Goal: Task Accomplishment & Management: Manage account settings

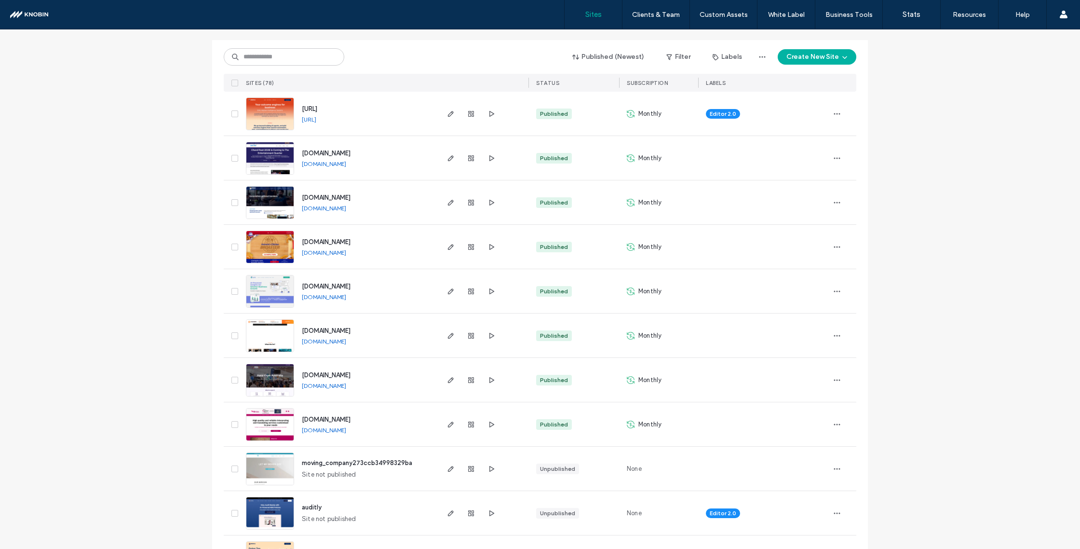
scroll to position [100, 0]
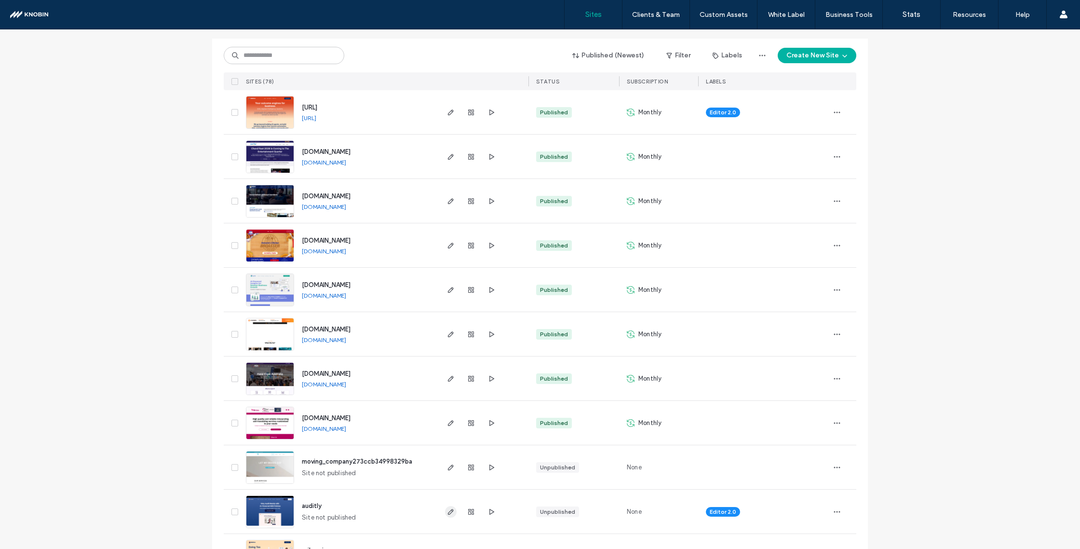
click at [449, 509] on use "button" at bounding box center [451, 512] width 6 height 6
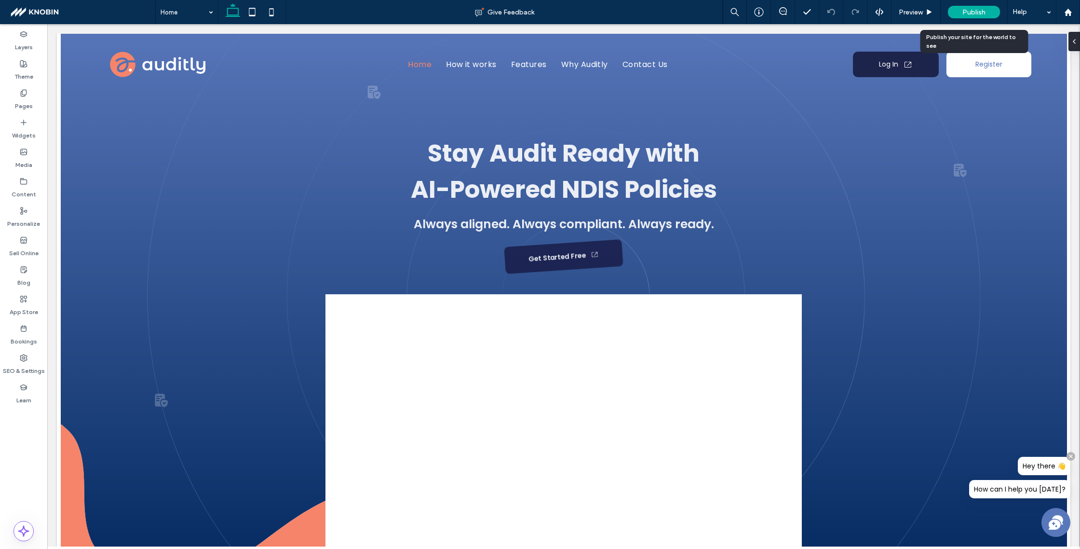
click at [973, 9] on span "Publish" at bounding box center [973, 12] width 23 height 8
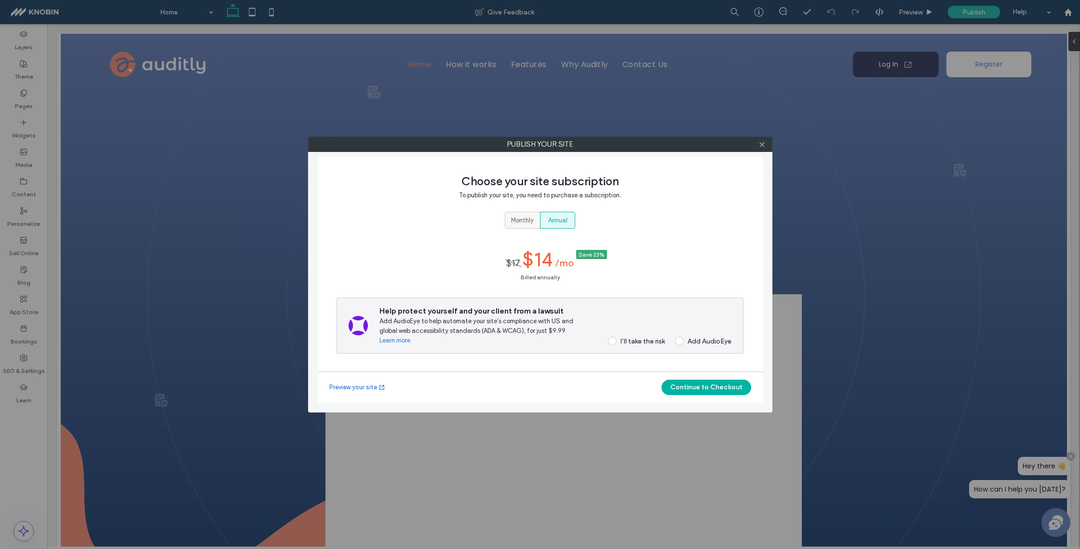
click at [524, 227] on div "Monthly" at bounding box center [522, 220] width 23 height 16
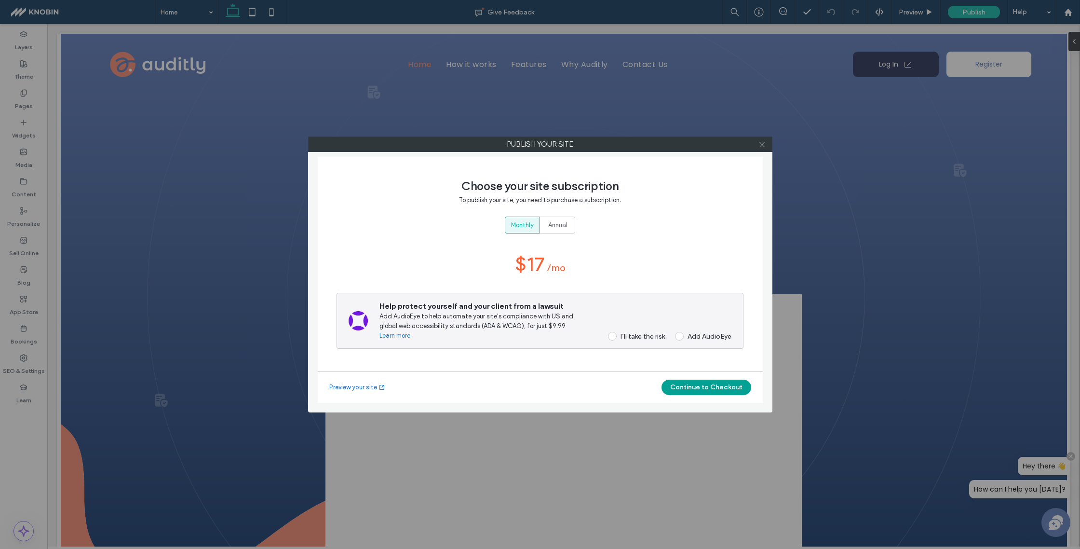
click at [716, 380] on button "Continue to Checkout" at bounding box center [707, 386] width 90 height 15
click at [632, 338] on div "I’ll take the risk" at bounding box center [643, 336] width 44 height 8
click at [701, 335] on div "Add AudioEye" at bounding box center [710, 336] width 44 height 8
click at [363, 384] on link "Preview your site" at bounding box center [357, 387] width 56 height 10
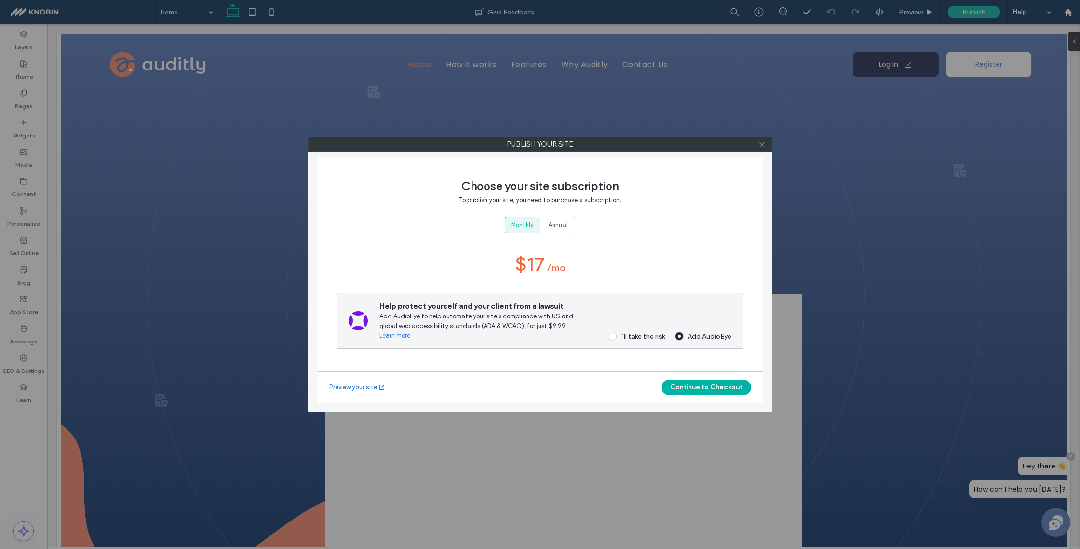
click at [613, 337] on span at bounding box center [612, 336] width 9 height 9
click at [722, 390] on button "Continue to Checkout" at bounding box center [707, 386] width 90 height 15
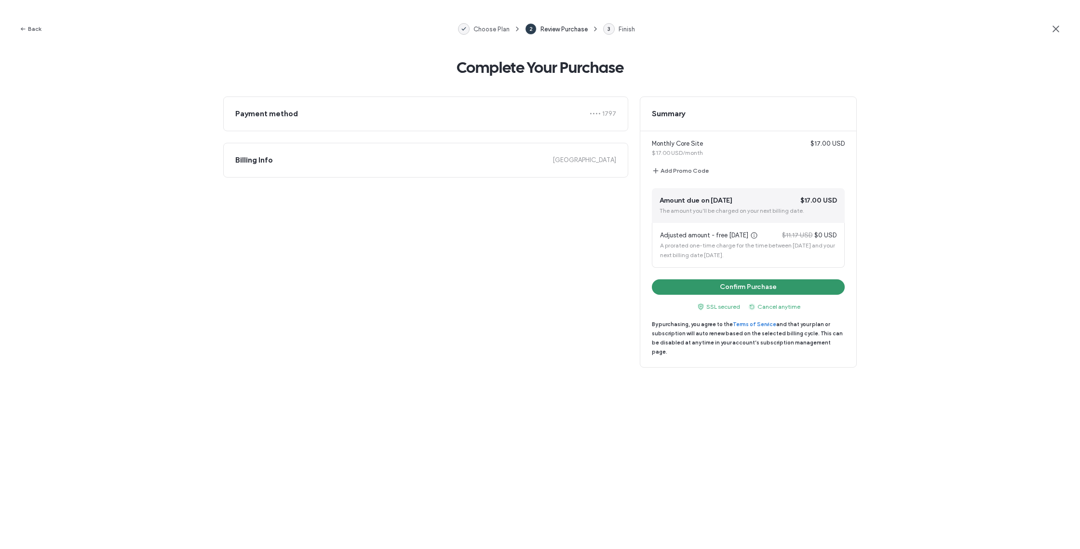
click at [802, 291] on button "Confirm Purchase" at bounding box center [748, 286] width 193 height 15
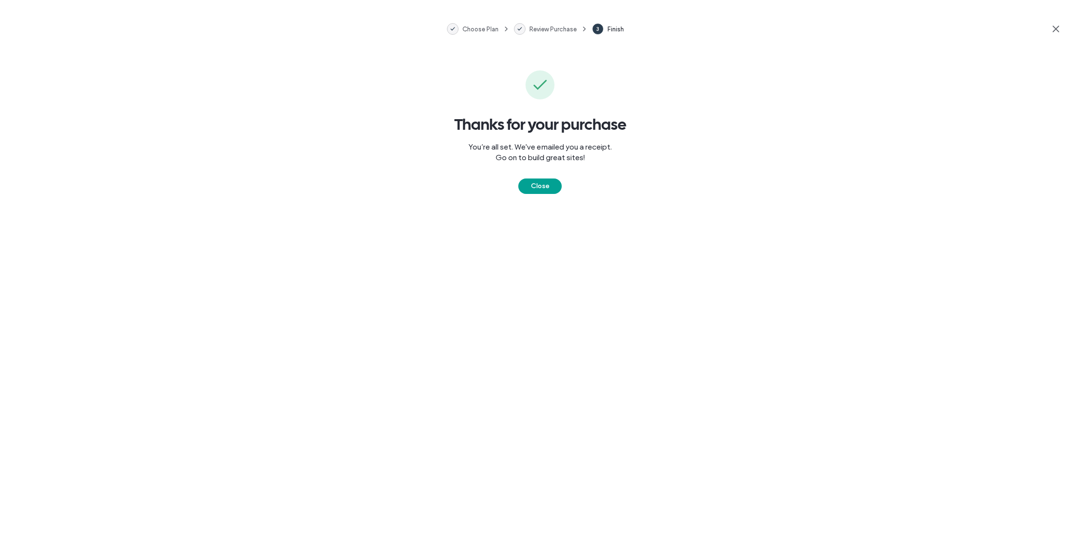
click at [542, 189] on button "Close" at bounding box center [539, 185] width 43 height 15
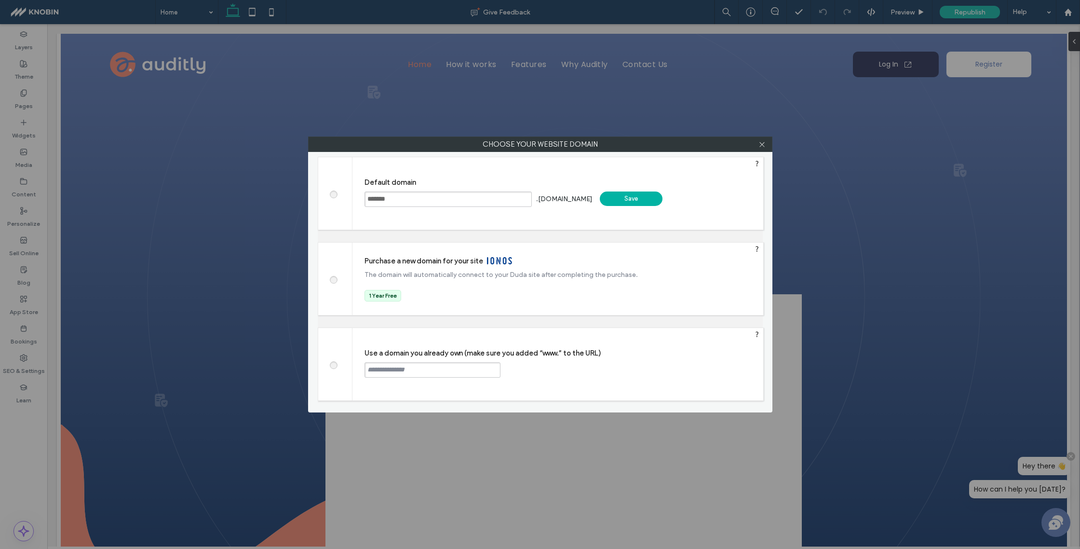
click at [333, 364] on span at bounding box center [333, 363] width 0 height 7
click at [444, 369] on input "text" at bounding box center [433, 369] width 136 height 15
click at [450, 361] on div "Use a domain you already own (make sure you added “www.” to the URL) Continue" at bounding box center [557, 364] width 411 height 72
click at [451, 367] on input "text" at bounding box center [433, 369] width 136 height 15
type input "**********"
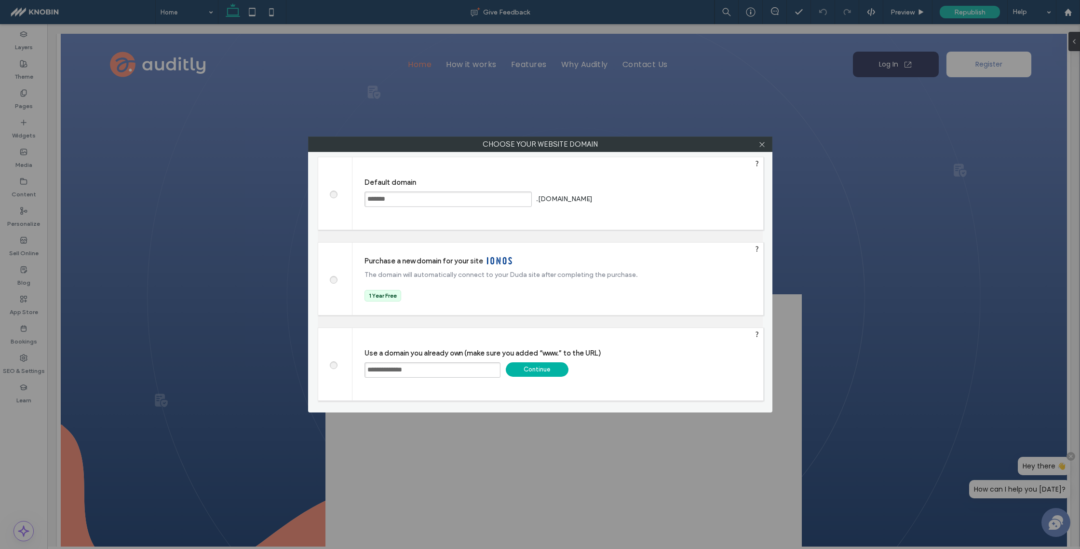
click at [540, 366] on div "Continue" at bounding box center [537, 369] width 63 height 14
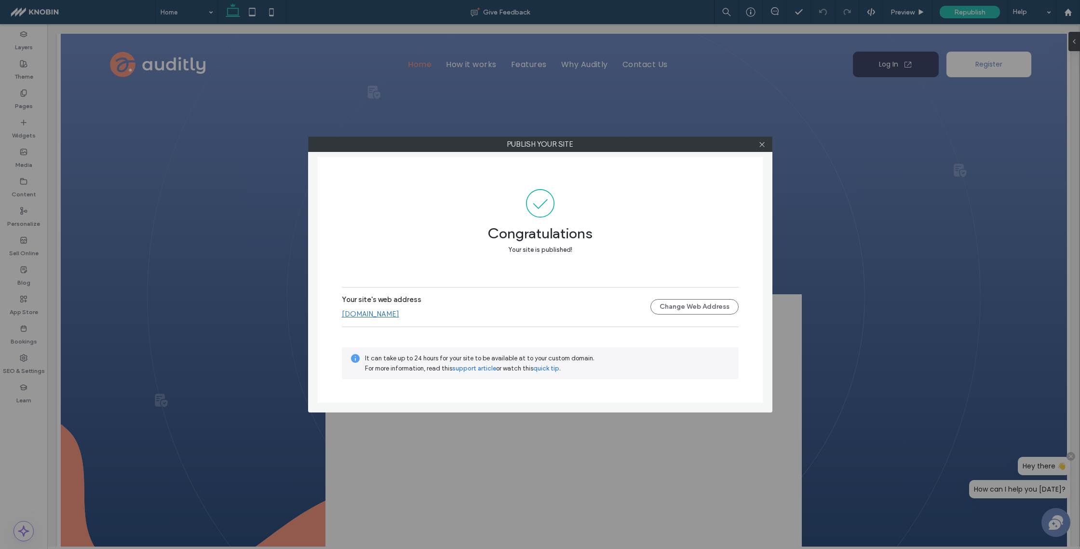
click at [361, 315] on link "[DOMAIN_NAME]" at bounding box center [370, 314] width 57 height 9
click at [762, 141] on icon at bounding box center [761, 144] width 7 height 7
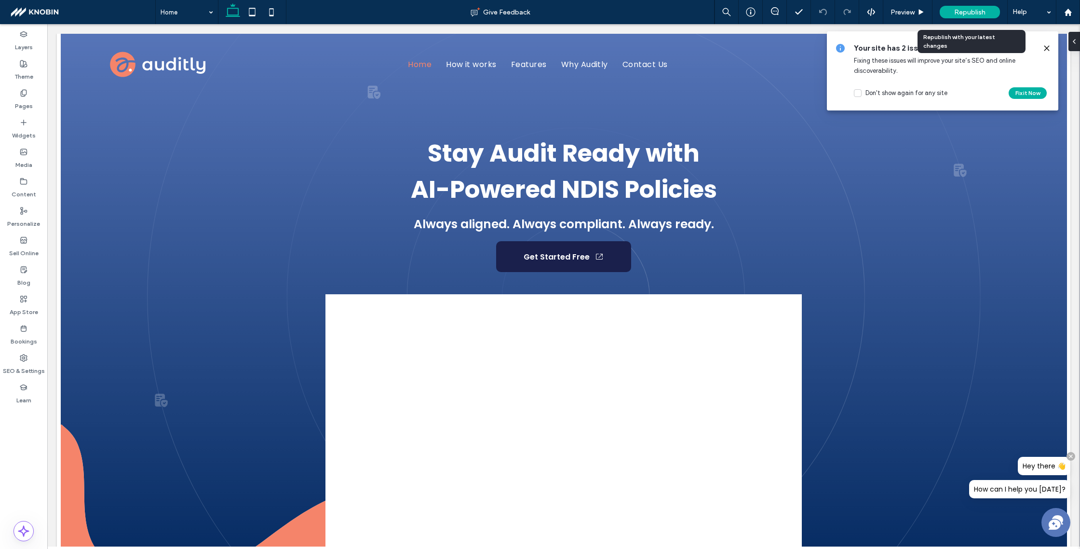
click at [974, 16] on span "Republish" at bounding box center [969, 12] width 31 height 8
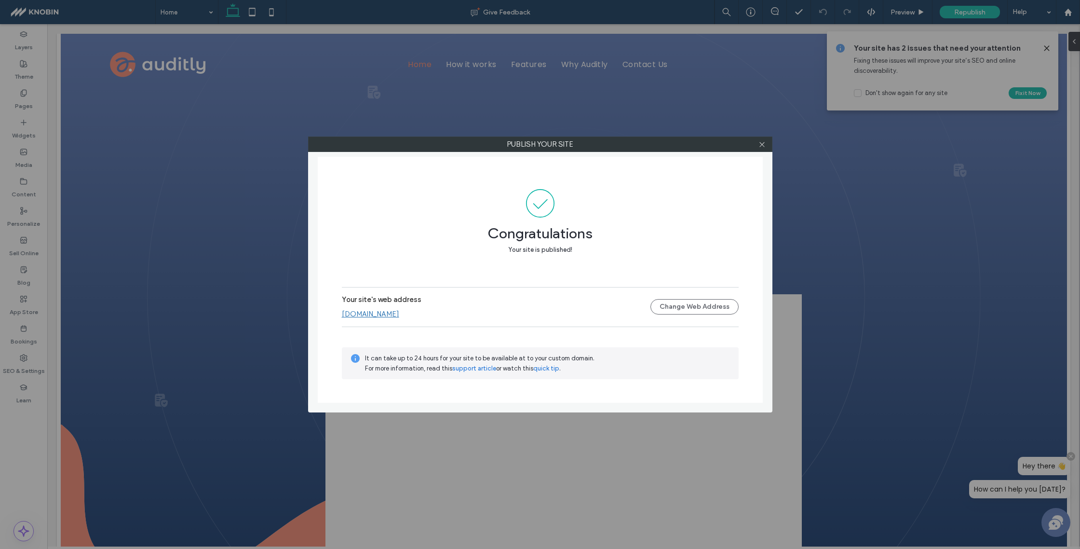
click at [375, 311] on link "[DOMAIN_NAME]" at bounding box center [370, 314] width 57 height 9
click at [764, 144] on icon at bounding box center [761, 144] width 7 height 7
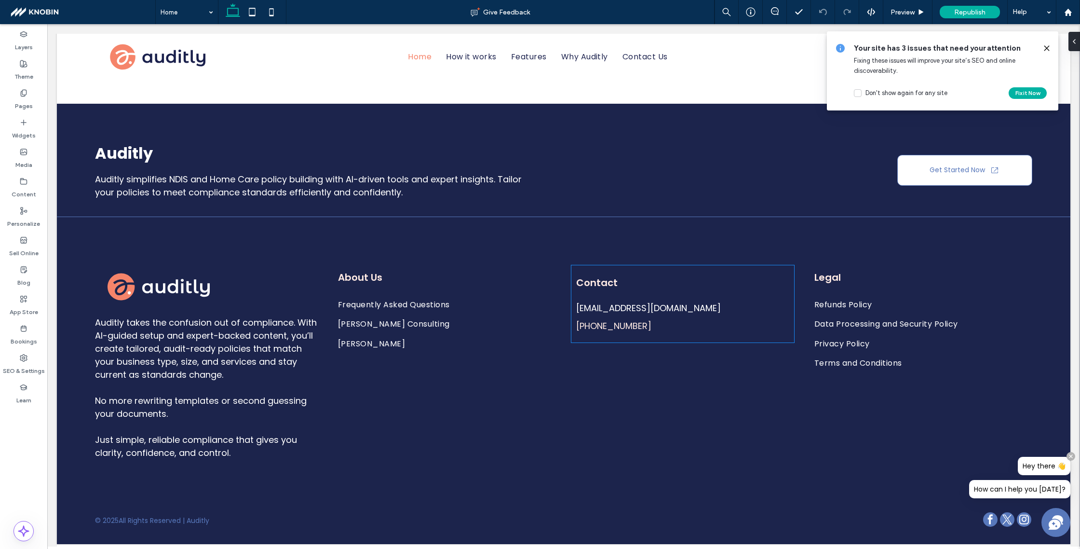
scroll to position [3069, 0]
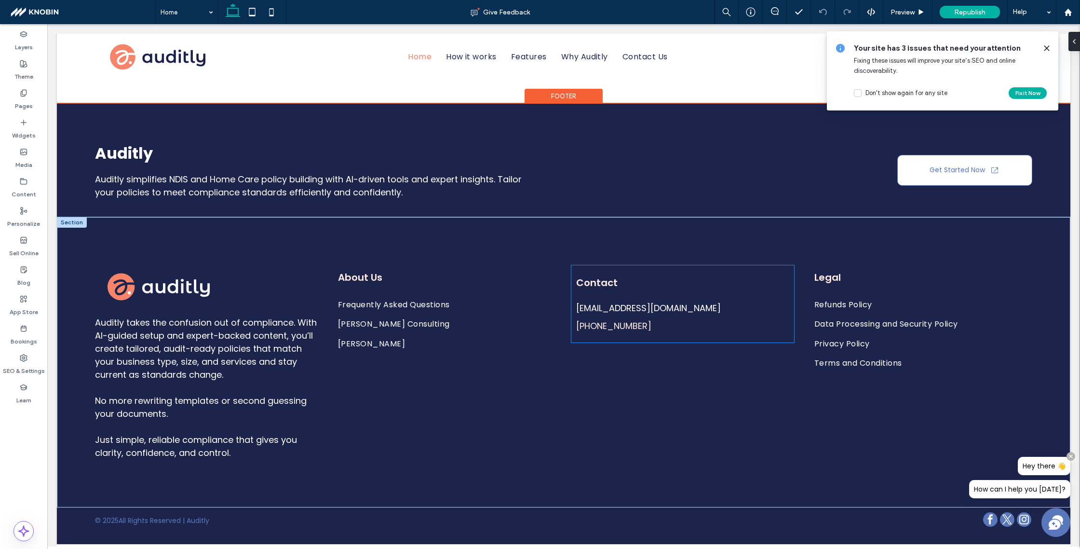
click at [693, 288] on div "Contact [EMAIL_ADDRESS][DOMAIN_NAME] [PHONE_NUMBER]" at bounding box center [682, 303] width 223 height 77
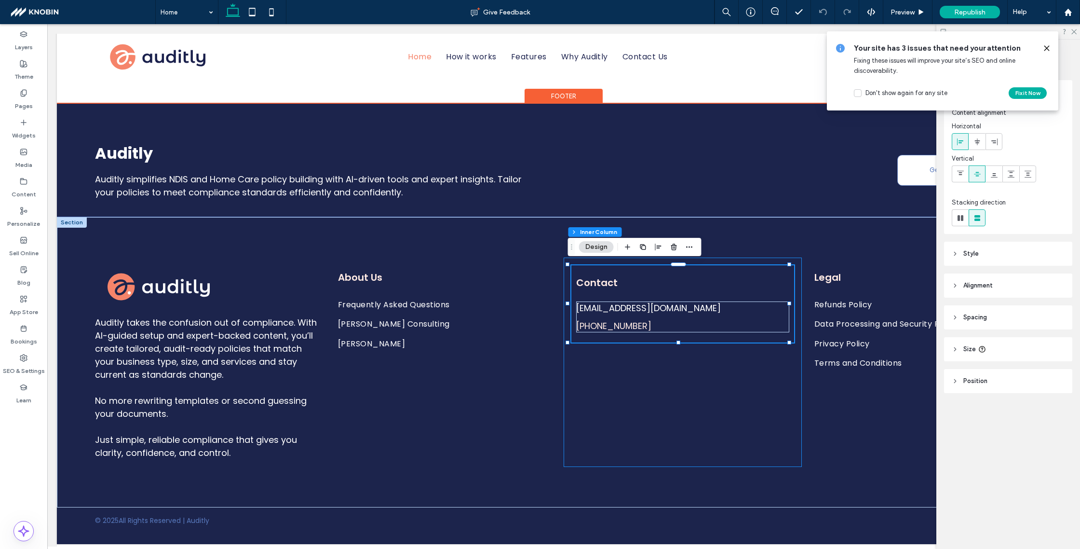
click at [739, 257] on div "Contact [EMAIL_ADDRESS][DOMAIN_NAME] [PHONE_NUMBER]" at bounding box center [683, 361] width 238 height 209
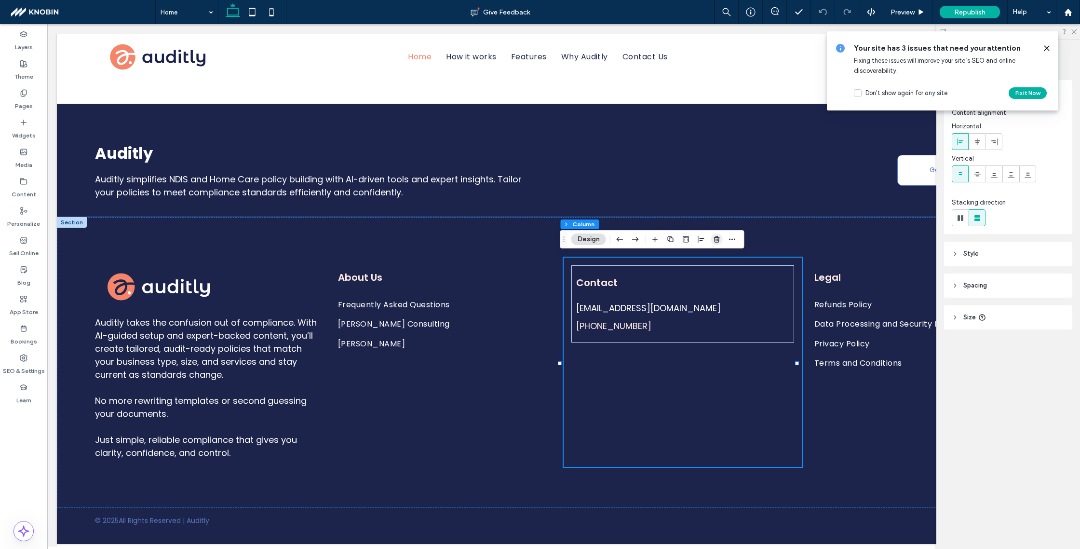
click at [714, 240] on icon "button" at bounding box center [717, 239] width 8 height 8
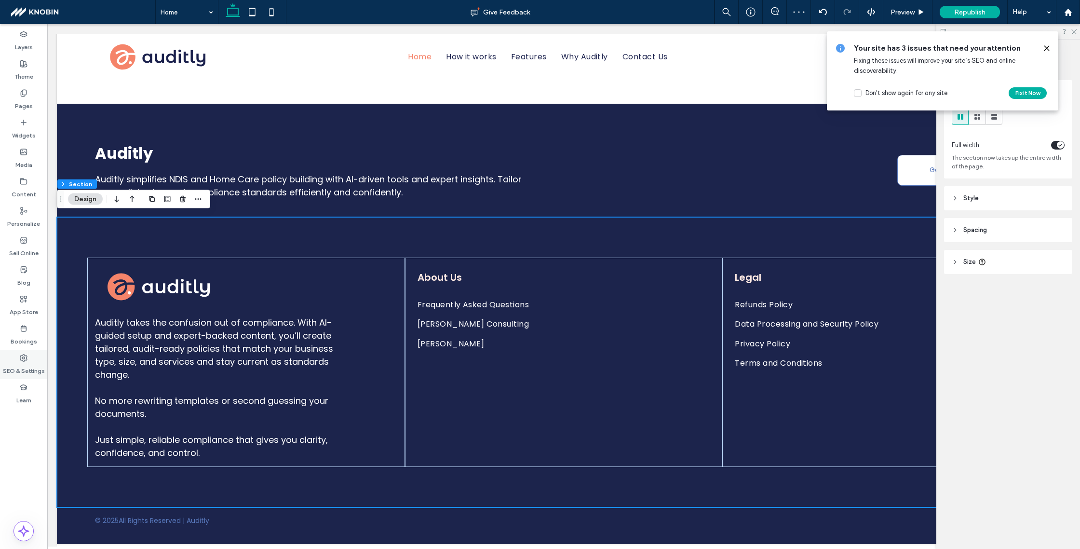
click at [25, 367] on label "SEO & Settings" at bounding box center [24, 369] width 42 height 14
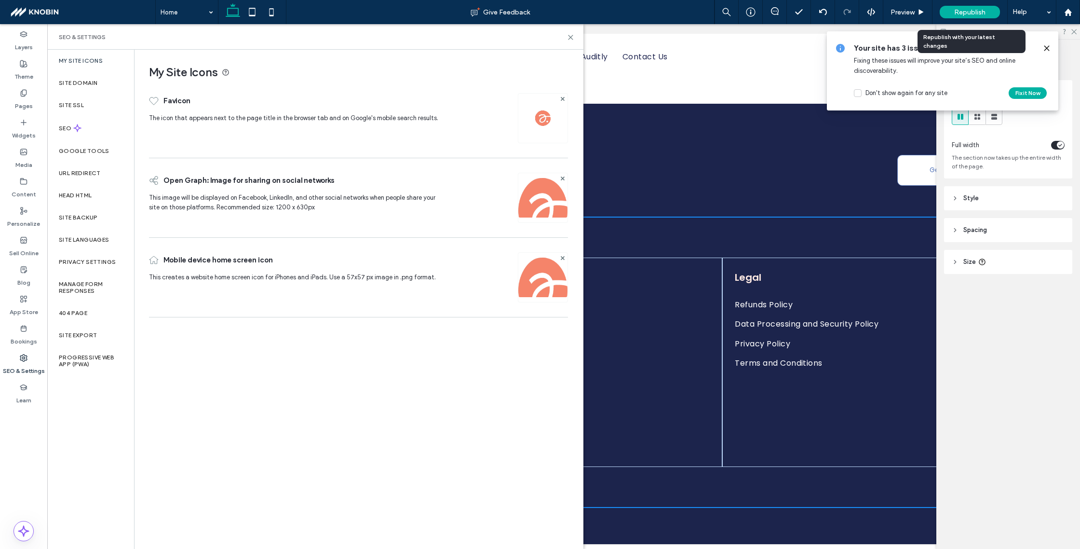
click at [963, 11] on span "Republish" at bounding box center [969, 12] width 31 height 8
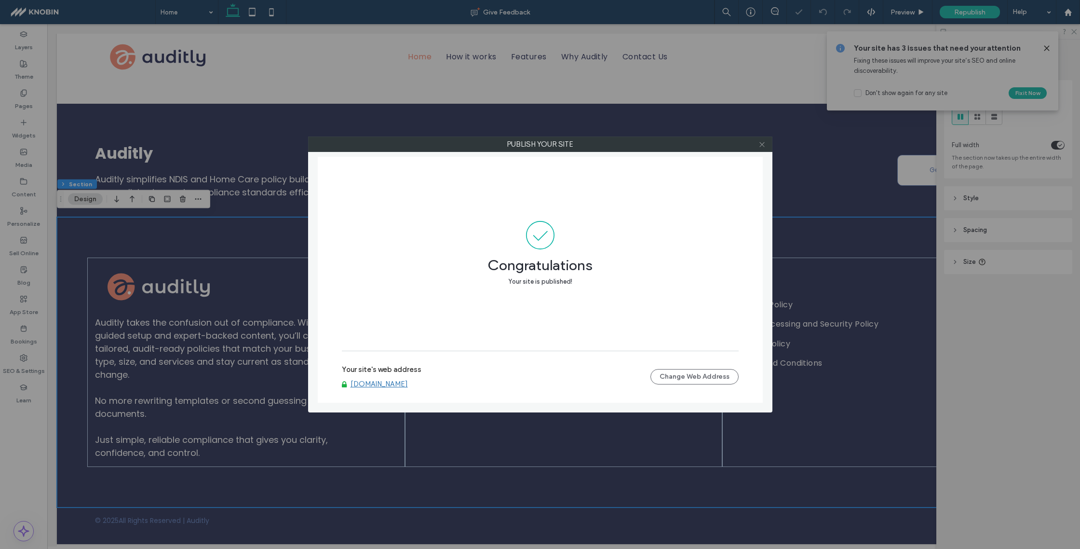
click at [763, 145] on icon at bounding box center [761, 144] width 7 height 7
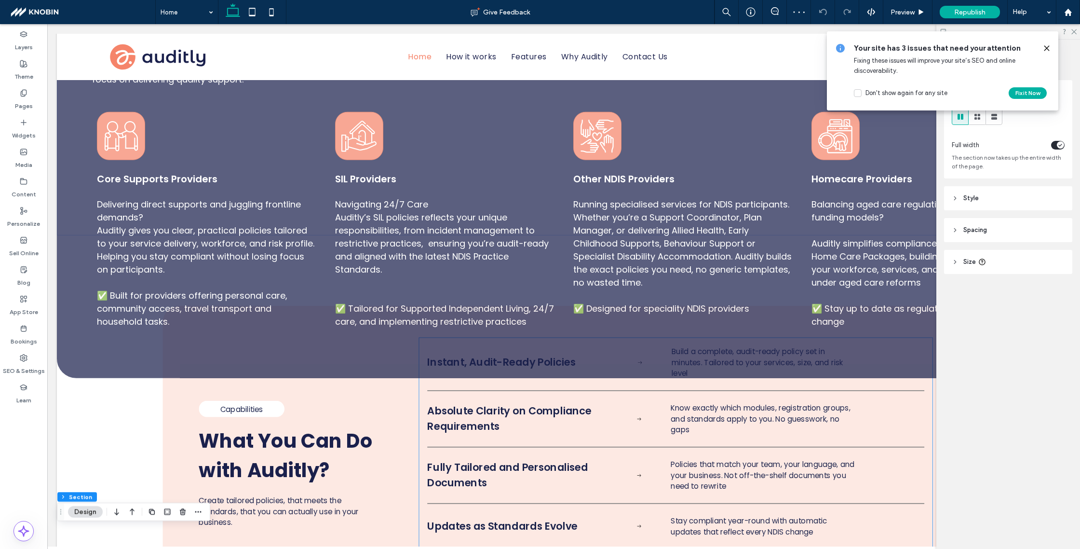
scroll to position [2414, 0]
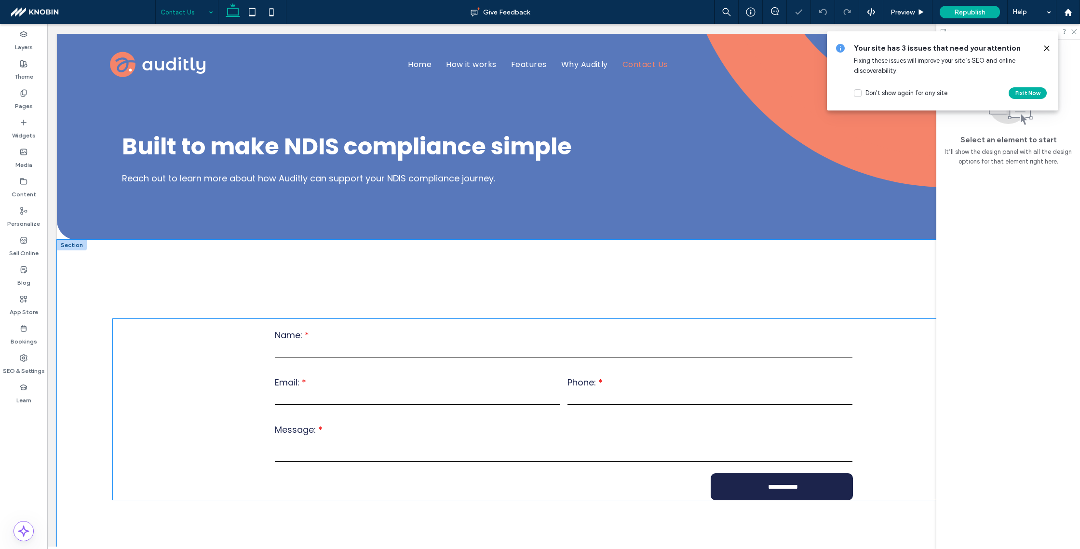
click at [699, 390] on input "tel" at bounding box center [709, 397] width 285 height 14
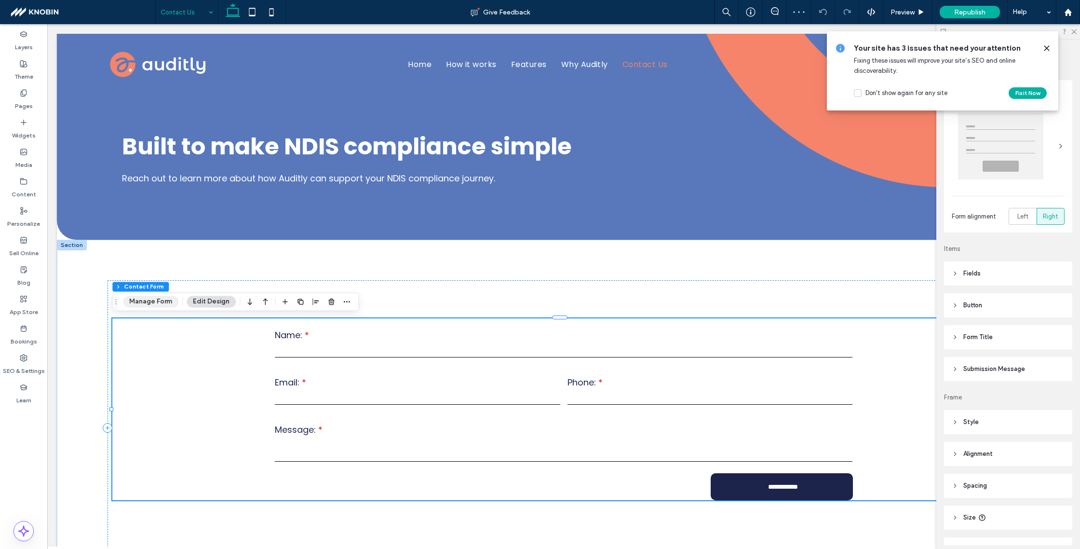
click at [144, 301] on button "Manage Form" at bounding box center [150, 302] width 55 height 12
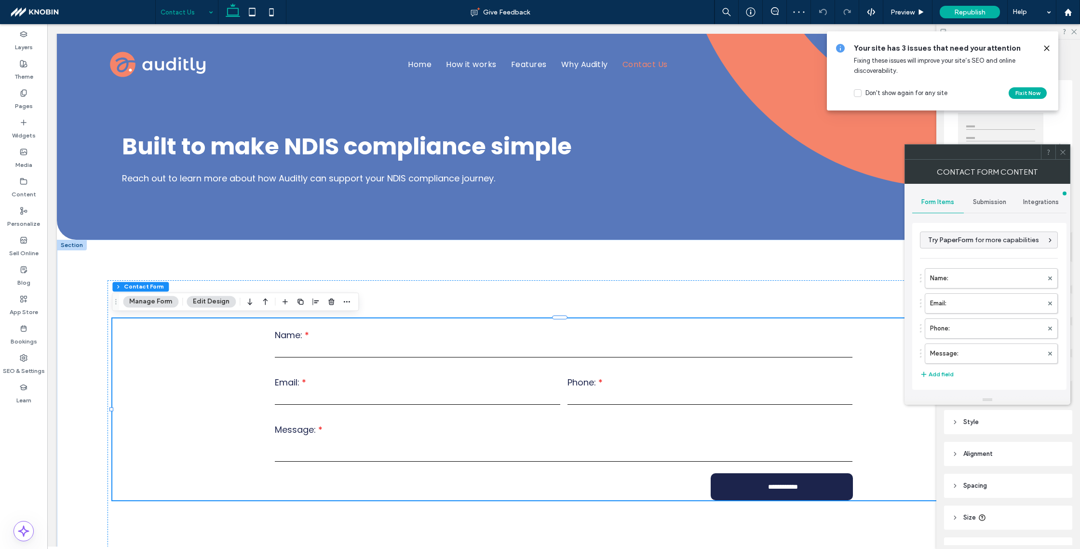
click at [987, 201] on span "Submission" at bounding box center [989, 202] width 33 height 8
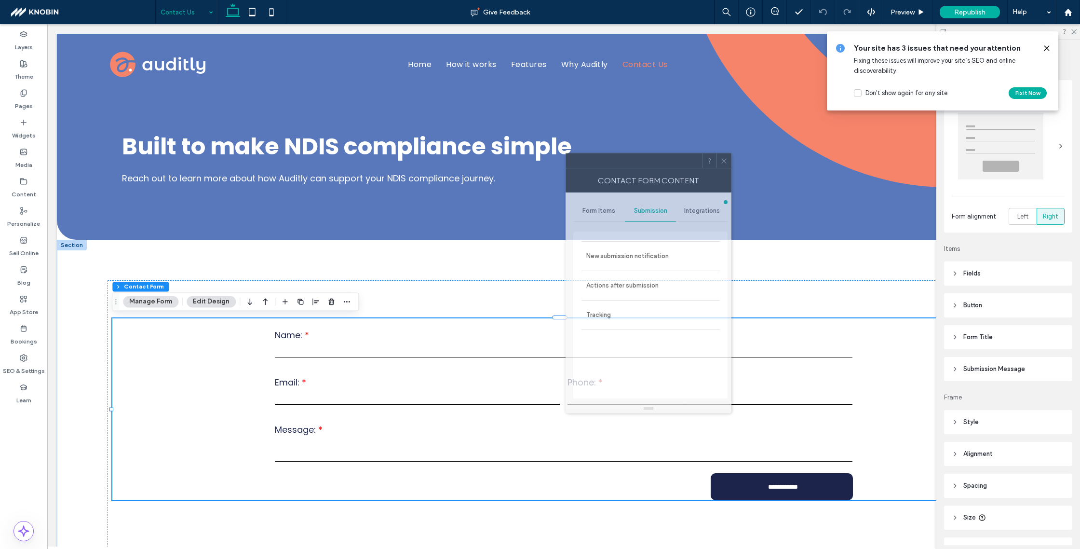
drag, startPoint x: 1000, startPoint y: 154, endPoint x: 662, endPoint y: 188, distance: 339.7
click at [660, 162] on div at bounding box center [634, 160] width 136 height 14
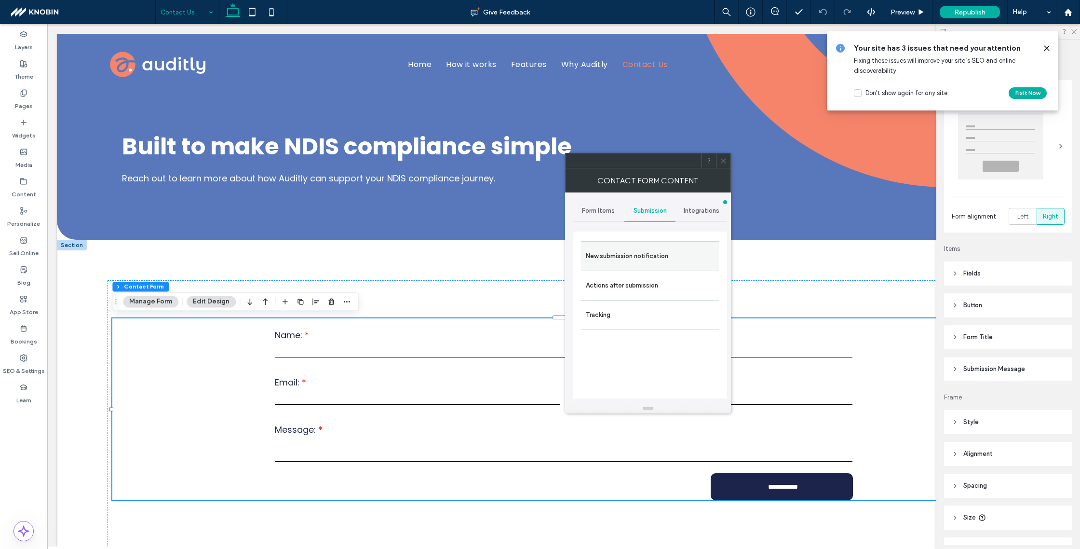
click at [647, 260] on label "New submission notification" at bounding box center [650, 255] width 129 height 19
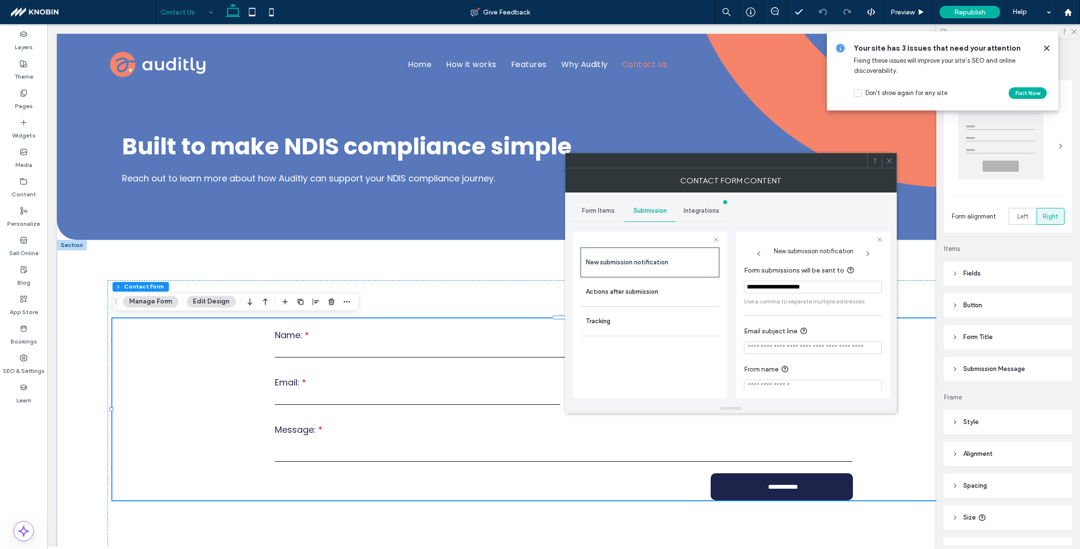
click at [755, 283] on input "**********" at bounding box center [813, 287] width 138 height 13
click at [757, 349] on section "Email subject line" at bounding box center [813, 340] width 138 height 38
click at [797, 287] on input "**********" at bounding box center [813, 287] width 138 height 13
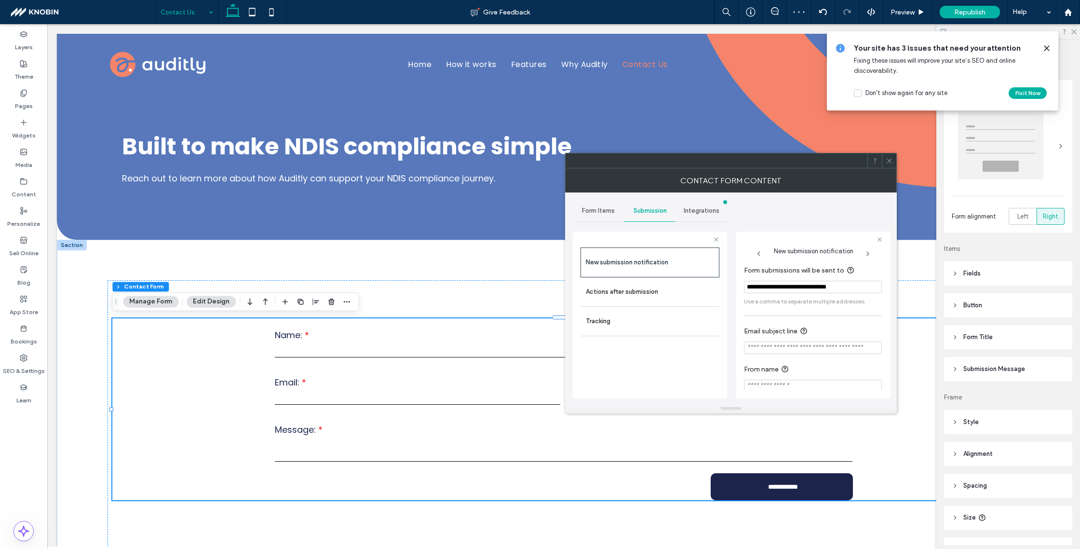
type input "**********"
click at [785, 351] on input "Email subject line" at bounding box center [813, 347] width 138 height 13
type input "**********"
click at [645, 296] on label "Actions after submission" at bounding box center [650, 291] width 129 height 19
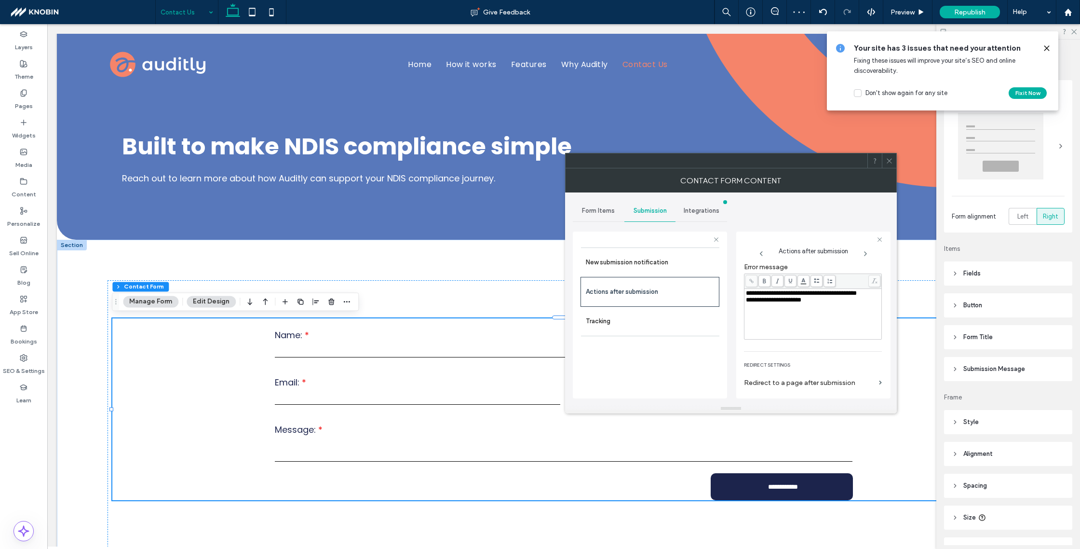
scroll to position [346, 0]
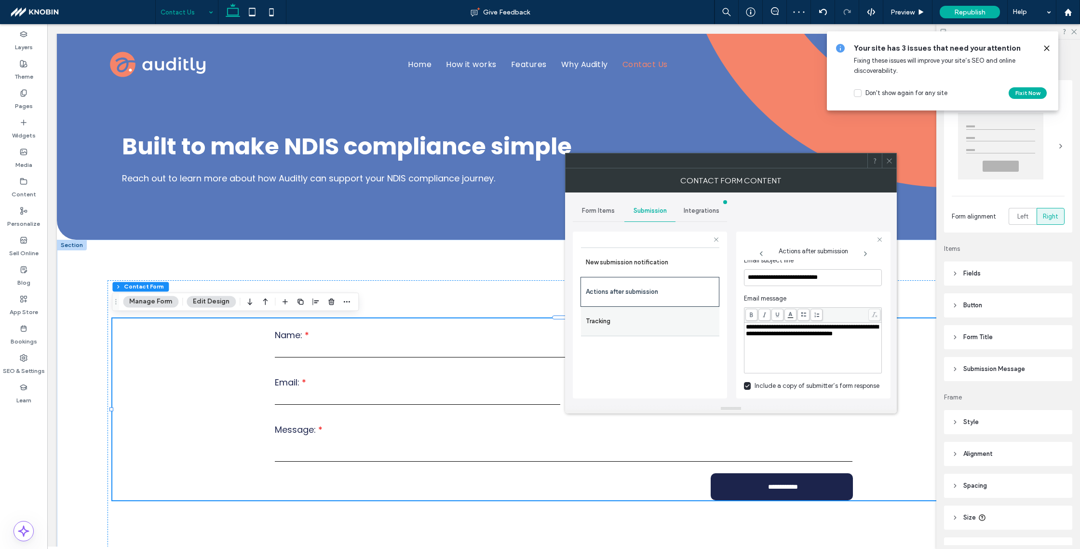
click at [648, 325] on label "Tracking" at bounding box center [650, 320] width 129 height 19
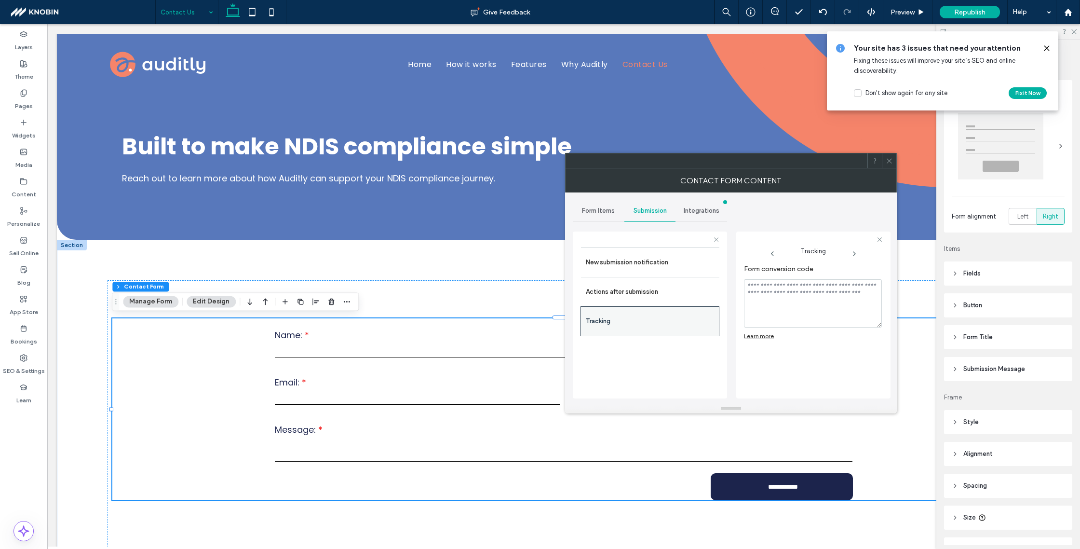
scroll to position [0, 0]
click at [891, 156] on span at bounding box center [889, 160] width 7 height 14
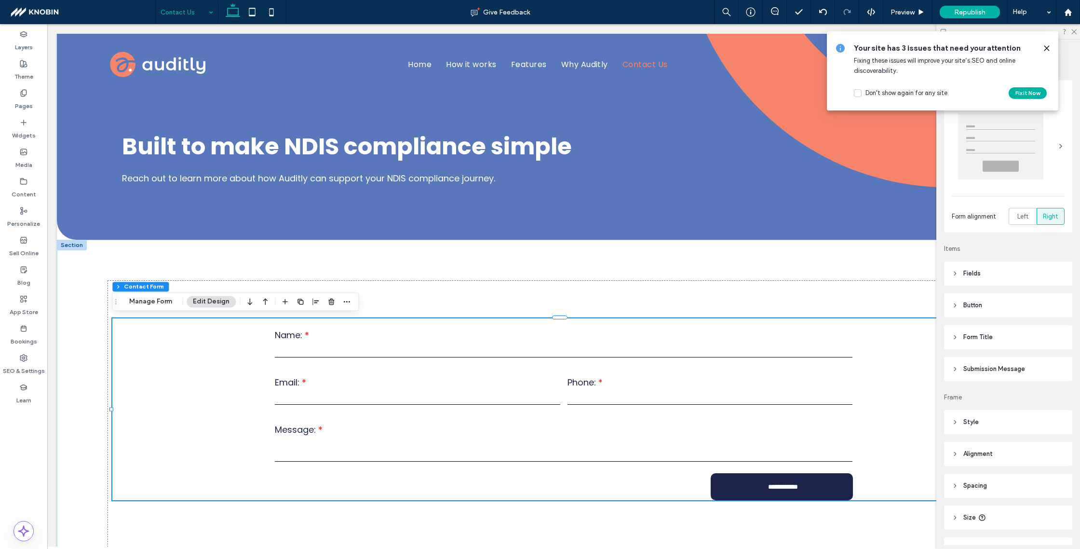
click at [1048, 44] on icon at bounding box center [1047, 48] width 8 height 8
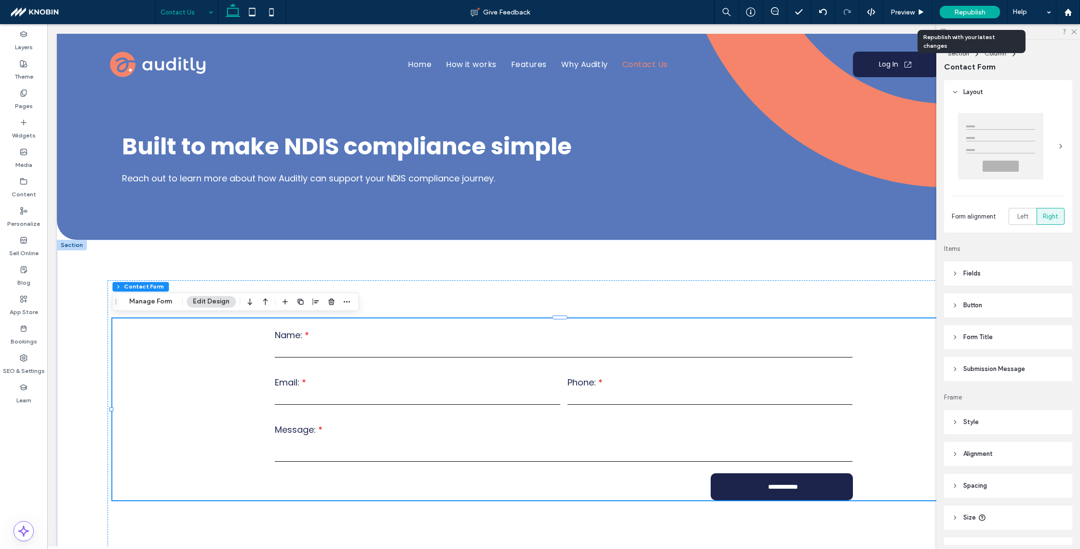
click at [980, 7] on div "Republish" at bounding box center [970, 12] width 60 height 13
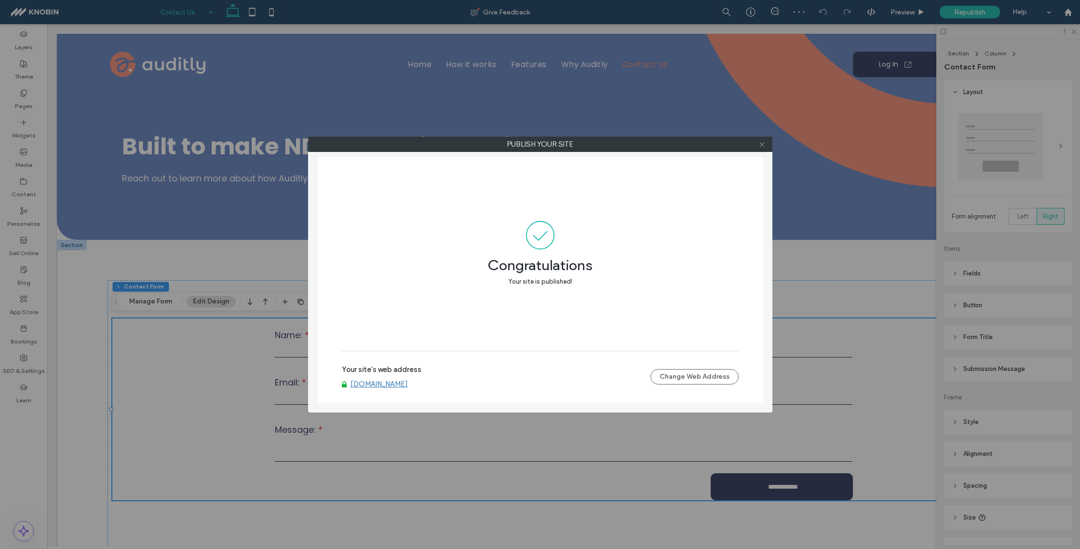
click at [763, 146] on use at bounding box center [761, 144] width 5 height 5
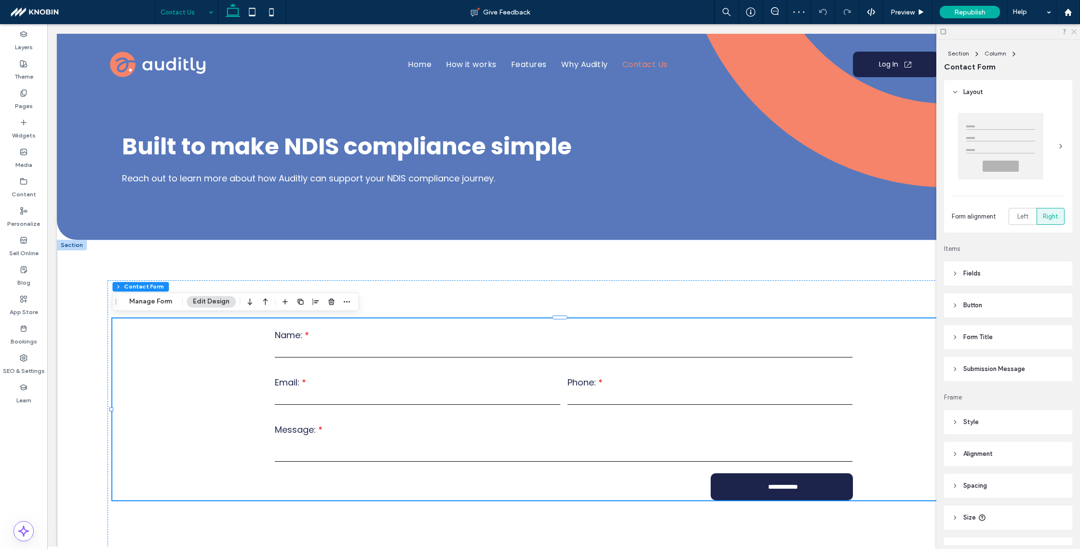
click at [1074, 29] on icon at bounding box center [1073, 31] width 6 height 6
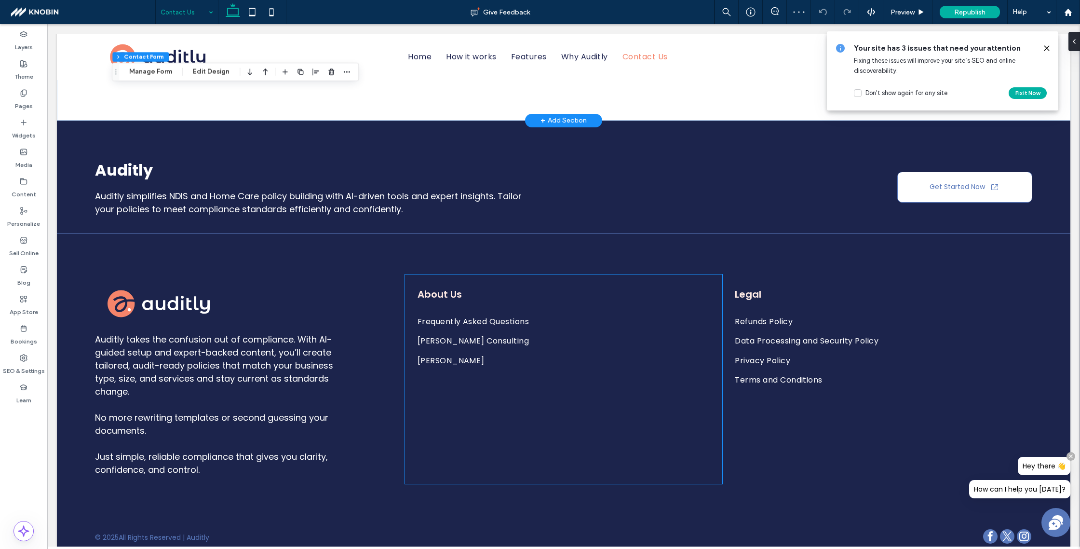
scroll to position [515, 0]
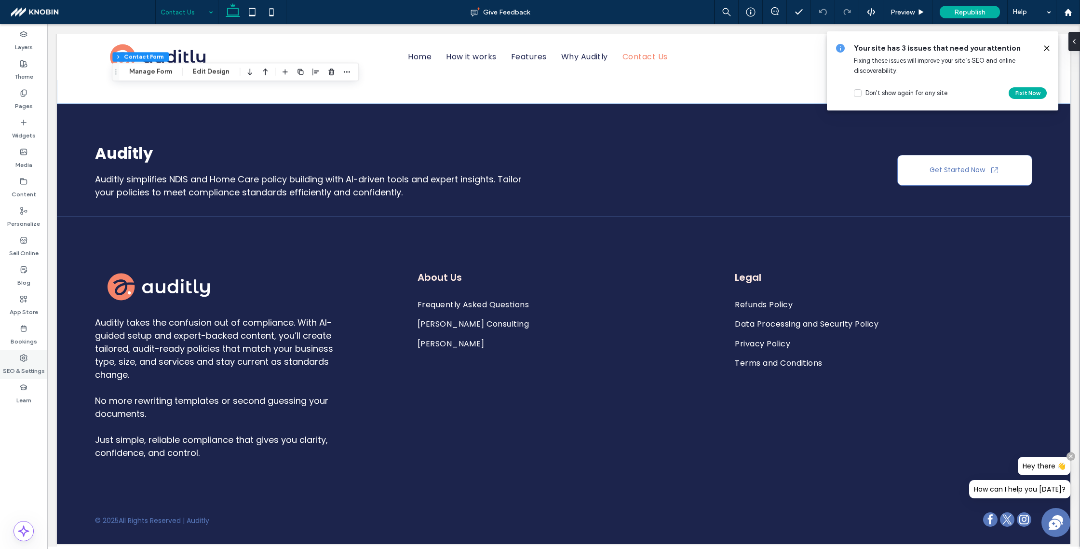
click at [26, 363] on label "SEO & Settings" at bounding box center [24, 369] width 42 height 14
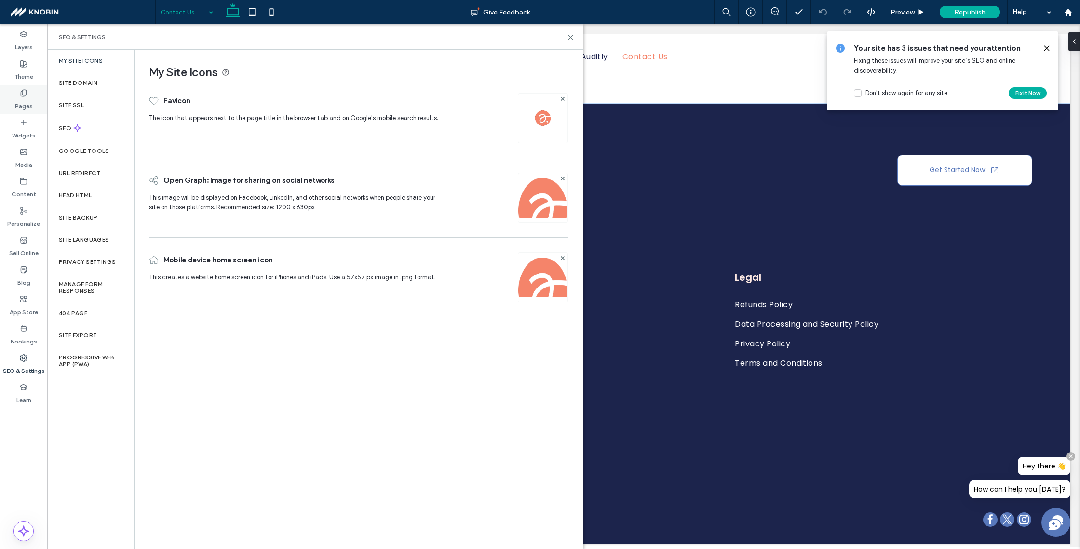
click at [25, 92] on icon at bounding box center [24, 93] width 8 height 8
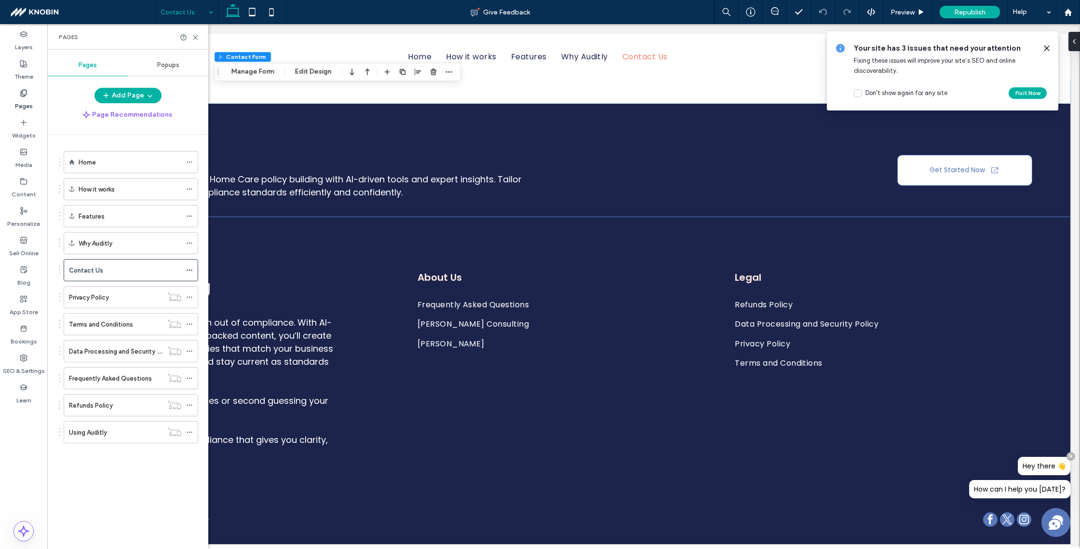
click at [162, 63] on span "Popups" at bounding box center [168, 65] width 22 height 8
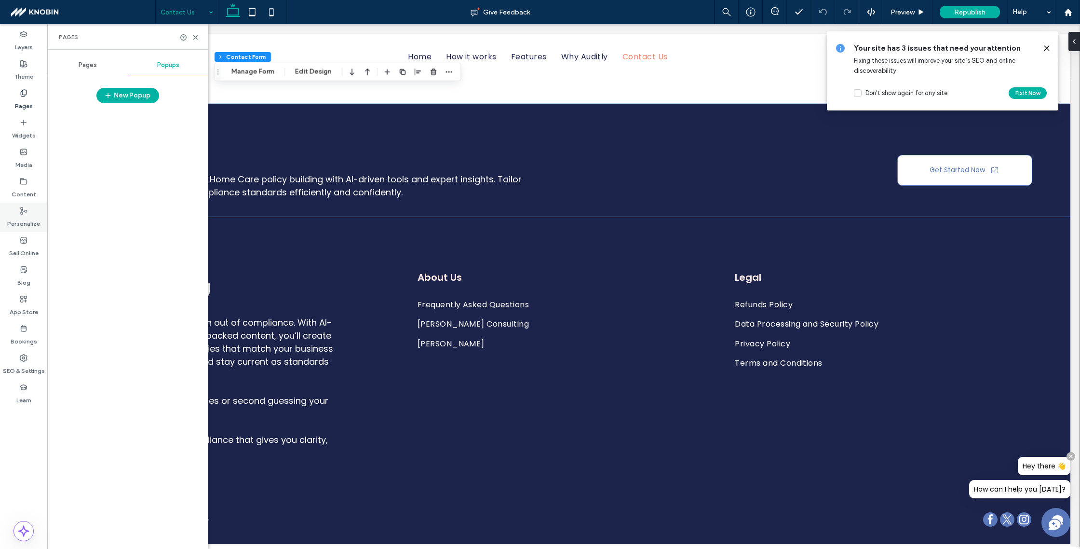
click at [21, 221] on label "Personalize" at bounding box center [23, 222] width 33 height 14
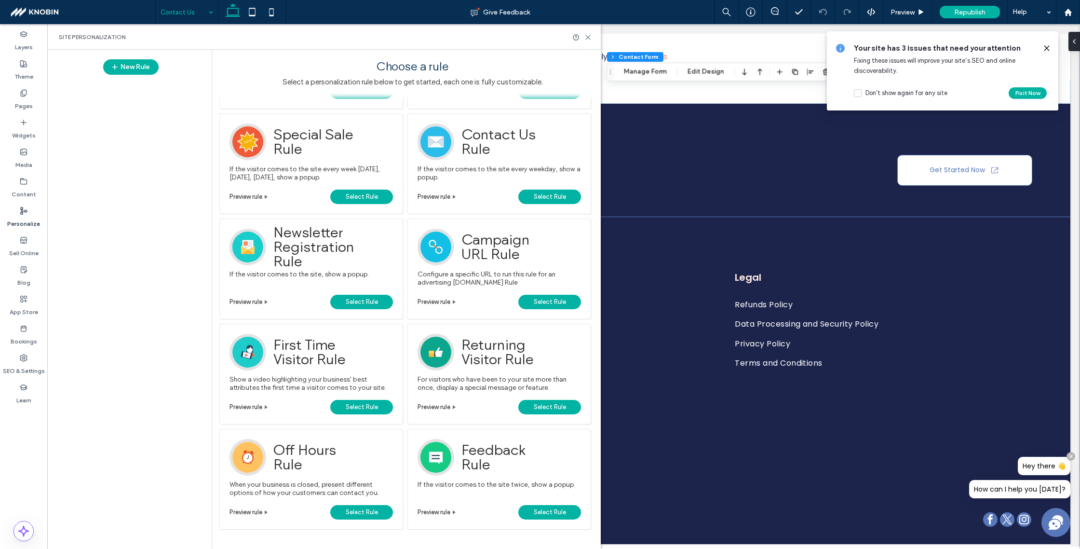
scroll to position [202, 0]
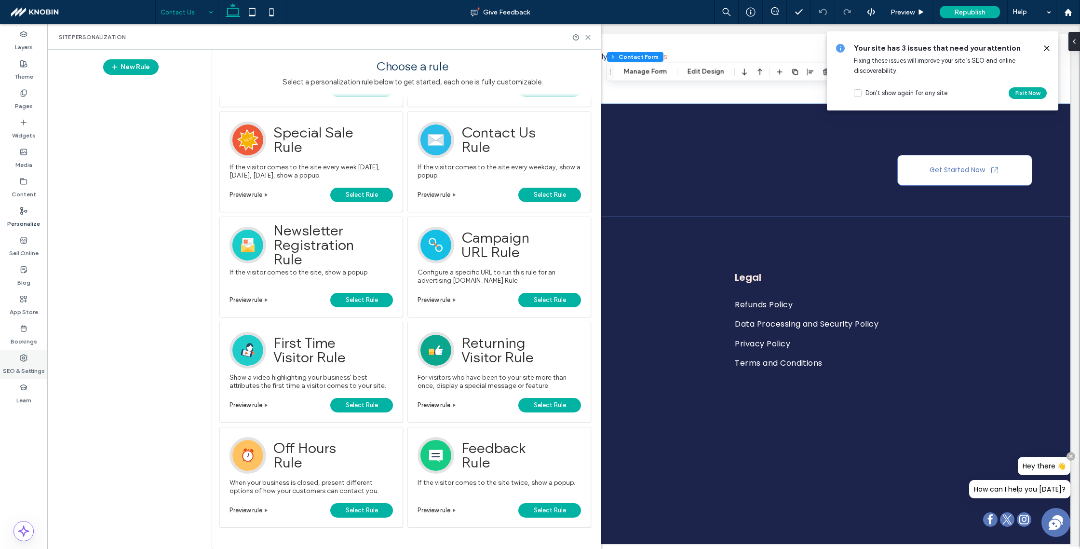
click at [18, 360] on div "SEO & Settings" at bounding box center [23, 364] width 47 height 29
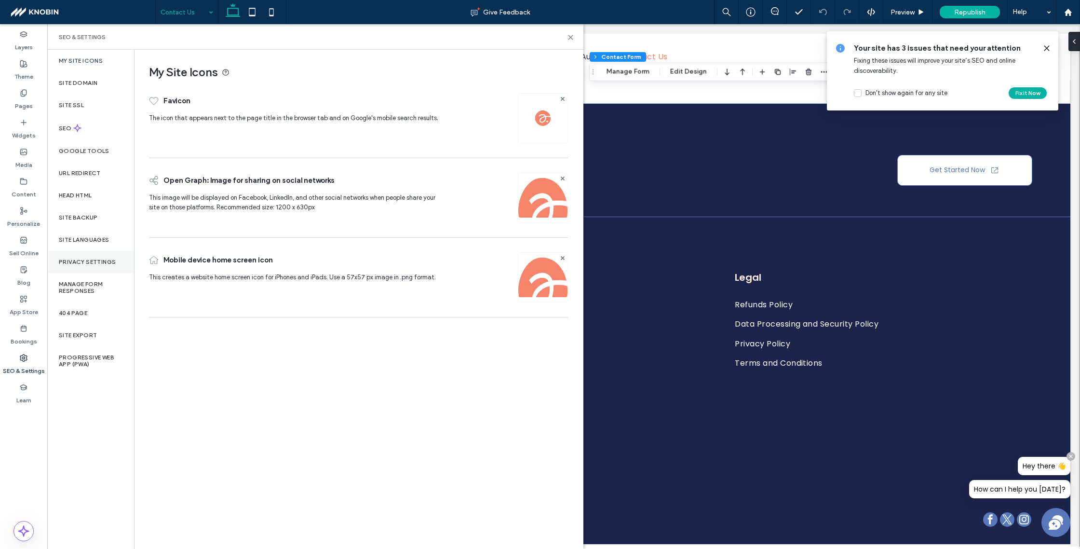
click at [95, 272] on div "Privacy Settings" at bounding box center [90, 262] width 87 height 22
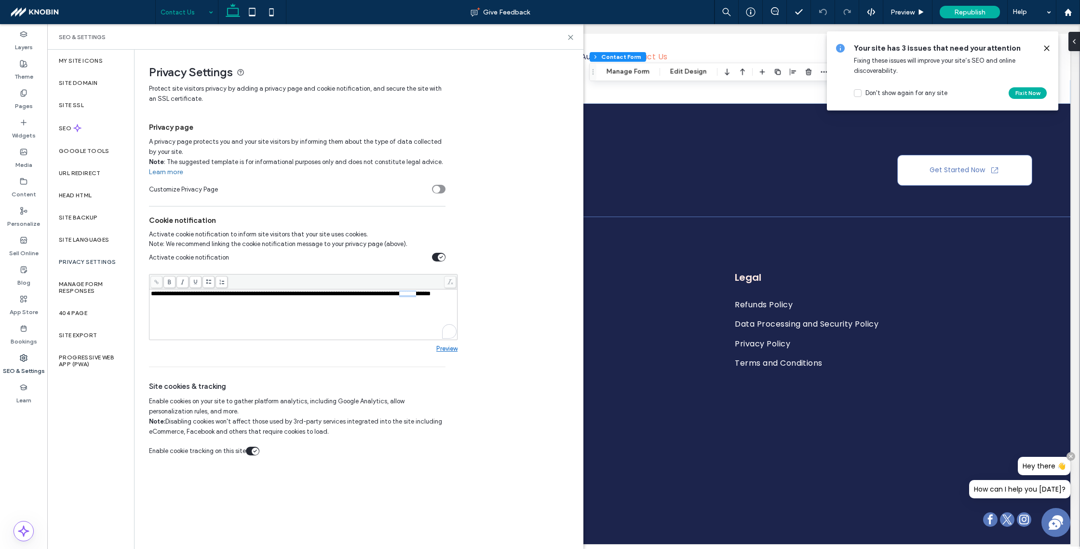
drag, startPoint x: 171, startPoint y: 305, endPoint x: 143, endPoint y: 304, distance: 28.0
click at [143, 304] on div "**********" at bounding box center [355, 258] width 441 height 416
click at [156, 283] on use at bounding box center [156, 282] width 4 height 4
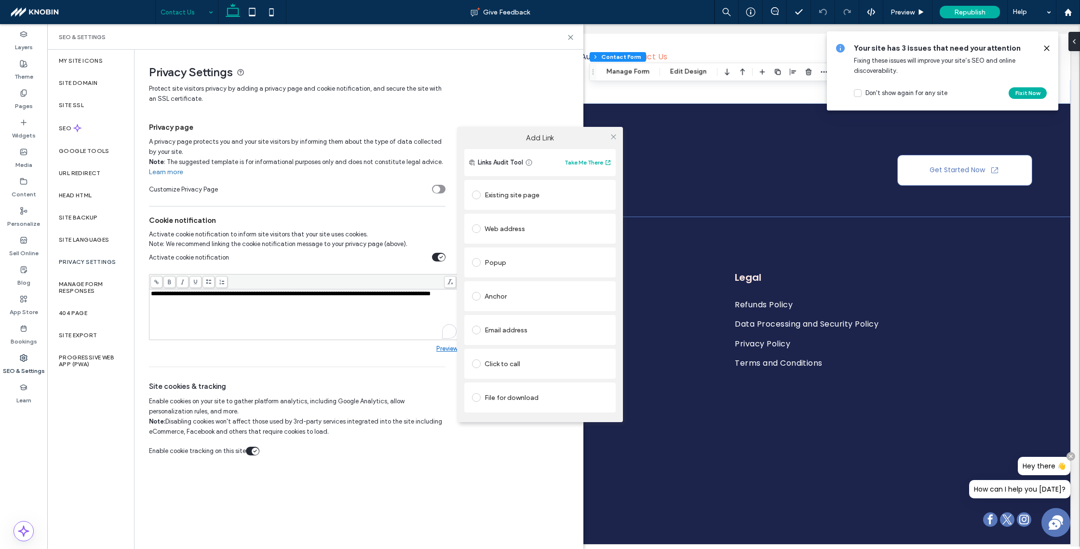
click at [527, 192] on div "Existing site page" at bounding box center [540, 194] width 136 height 15
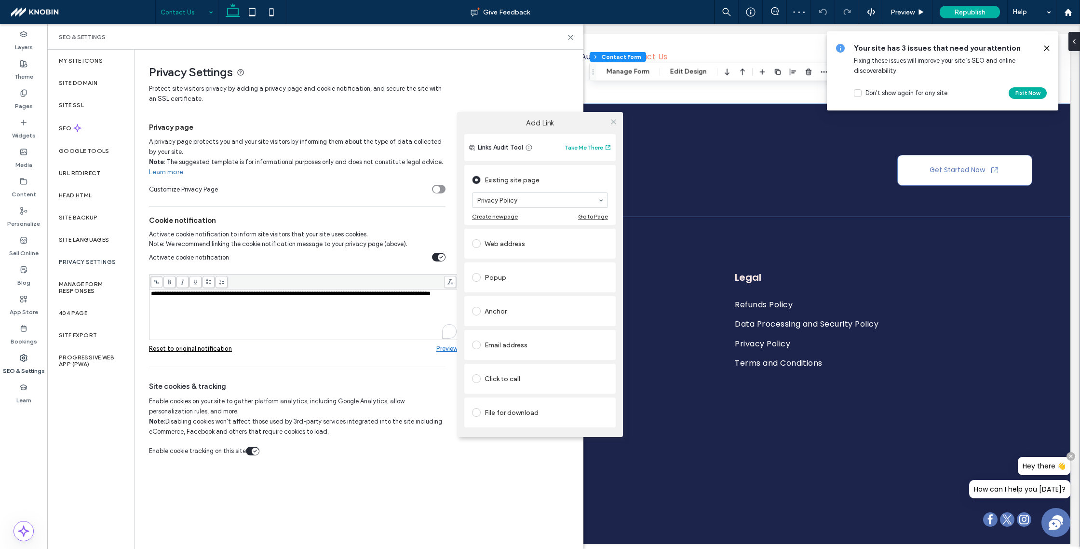
click at [536, 514] on div "Add Link Links Audit Tool Take Me There Existing site page Privacy Policy Creat…" at bounding box center [540, 274] width 1080 height 549
click at [614, 122] on icon at bounding box center [613, 121] width 7 height 7
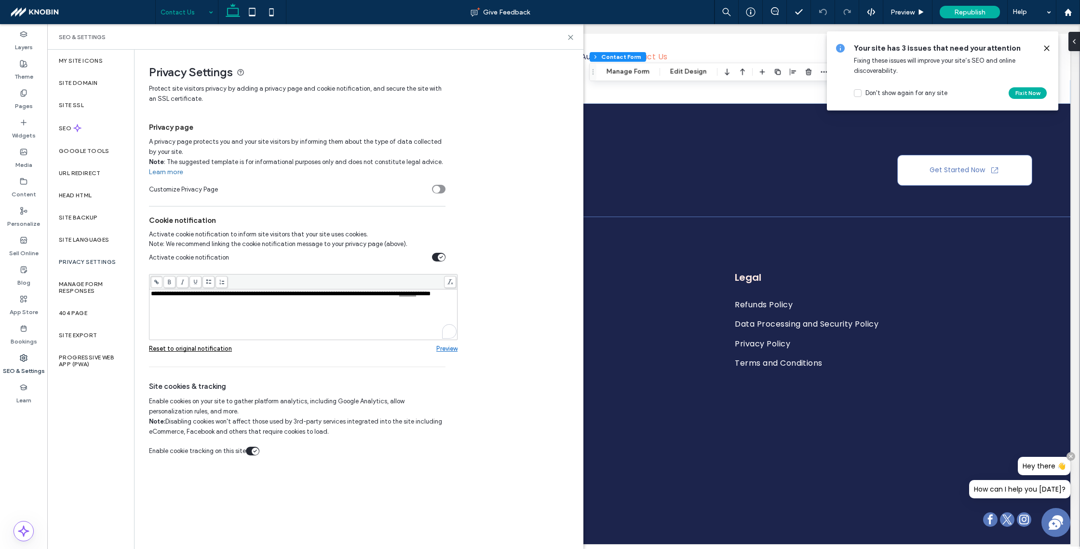
click at [528, 305] on div "**********" at bounding box center [358, 303] width 419 height 117
click at [959, 11] on span "Republish" at bounding box center [969, 12] width 31 height 8
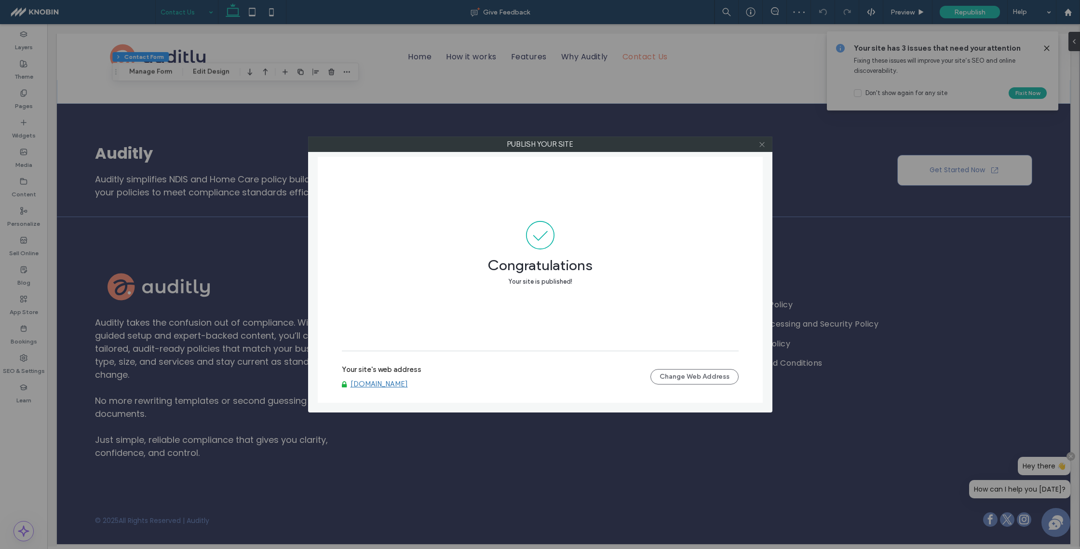
click at [760, 146] on use at bounding box center [761, 144] width 5 height 5
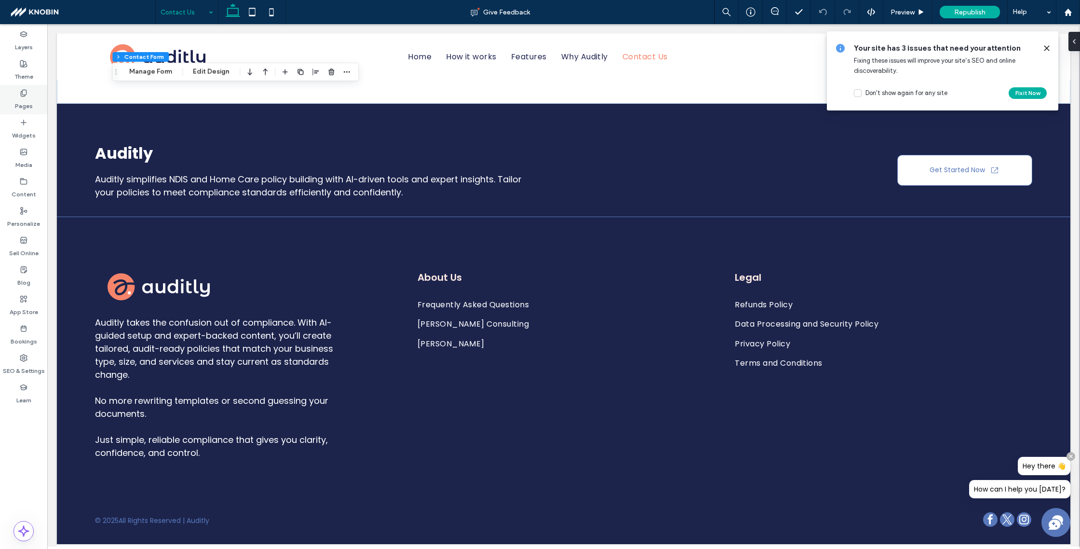
click at [25, 102] on label "Pages" at bounding box center [24, 104] width 18 height 14
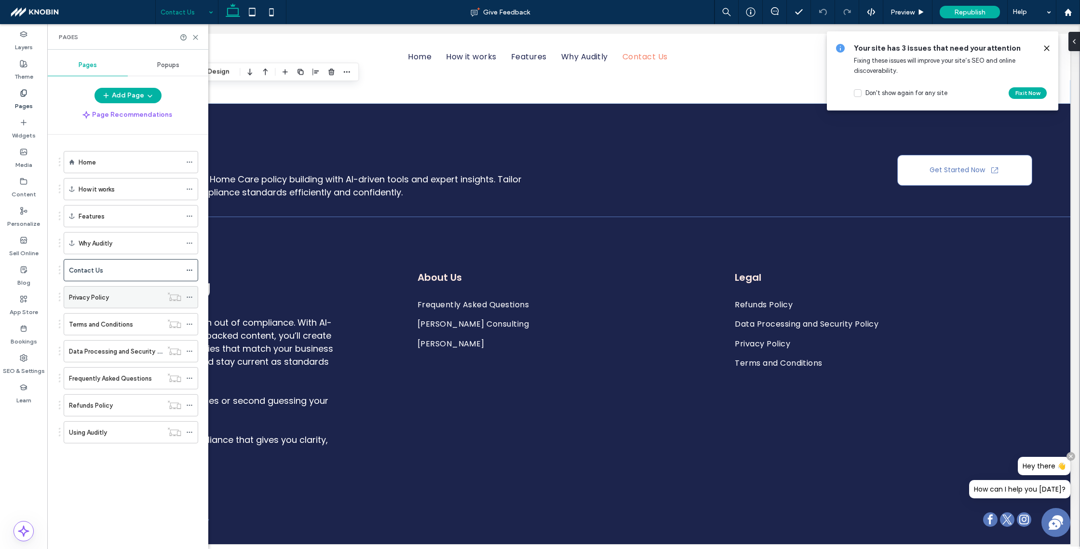
click at [189, 295] on icon at bounding box center [189, 297] width 7 height 7
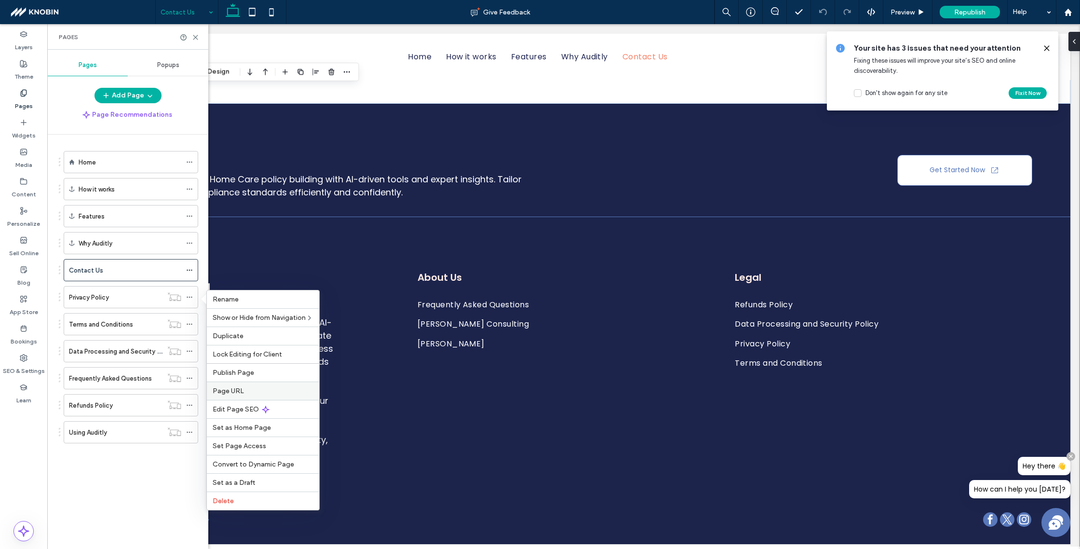
click at [244, 392] on label "Page URL" at bounding box center [263, 391] width 101 height 8
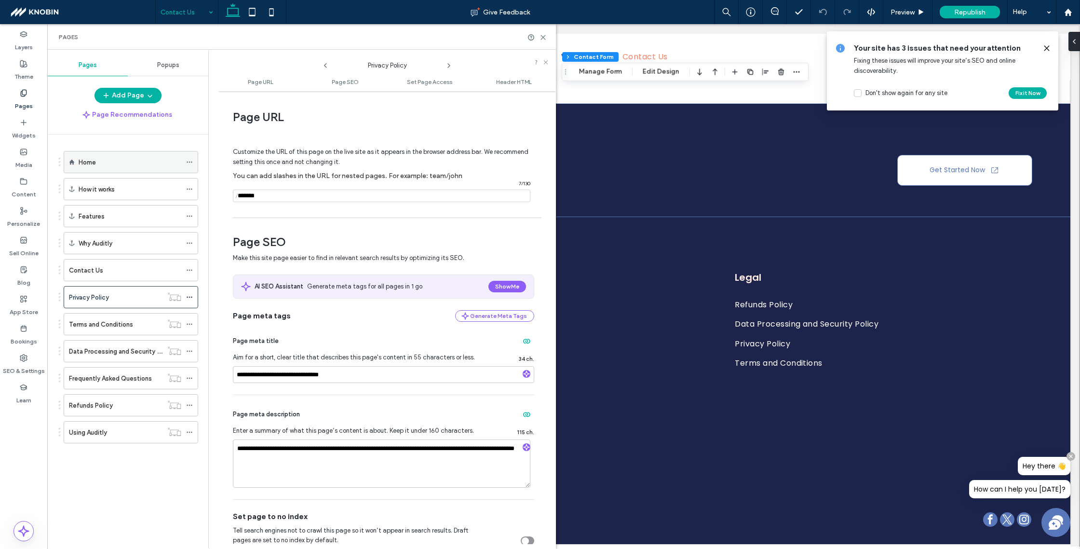
click at [123, 164] on div "Home" at bounding box center [130, 162] width 103 height 10
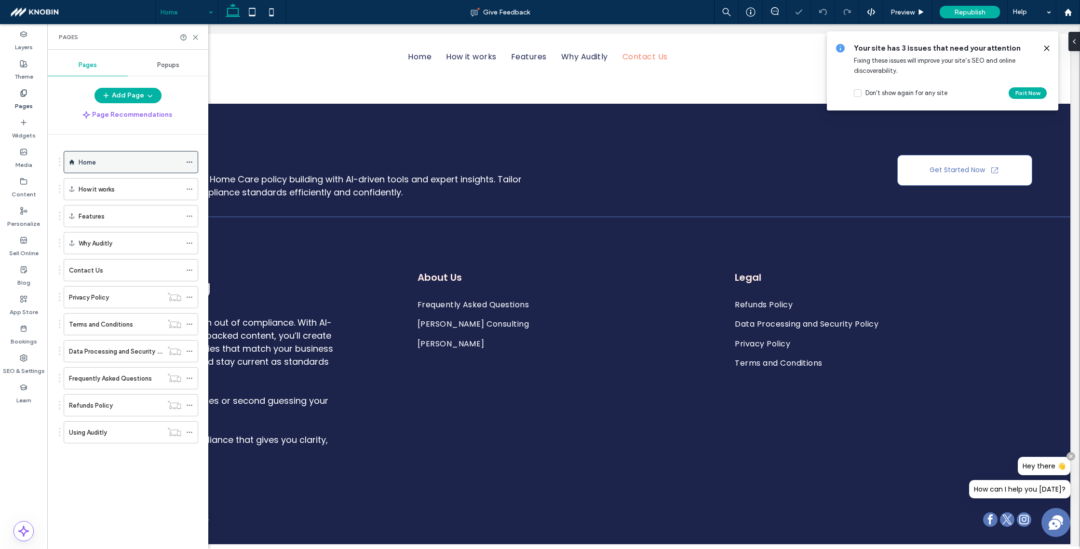
click at [189, 162] on use at bounding box center [189, 162] width 5 height 1
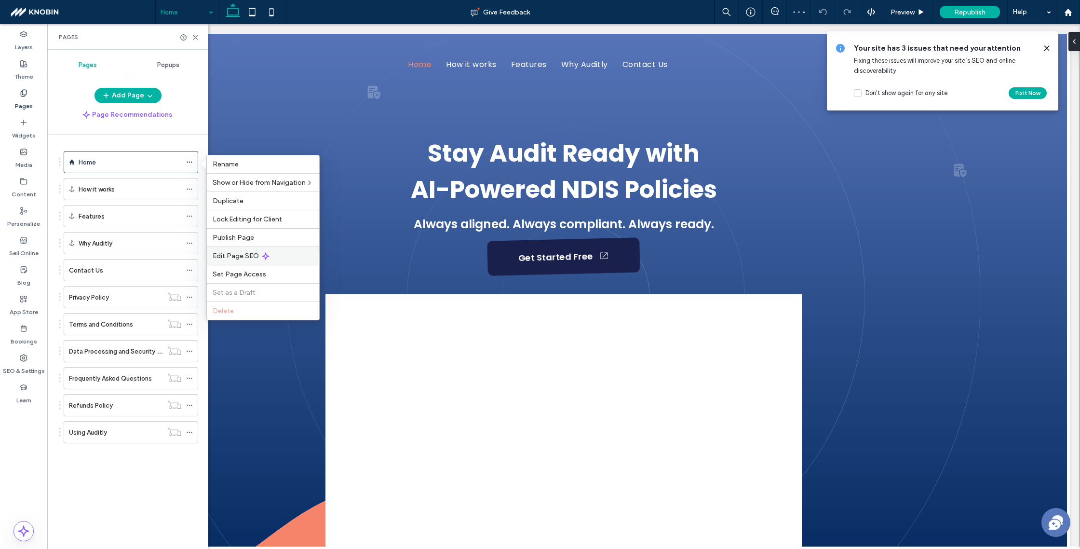
click at [243, 255] on span "Edit Page SEO" at bounding box center [236, 256] width 46 height 8
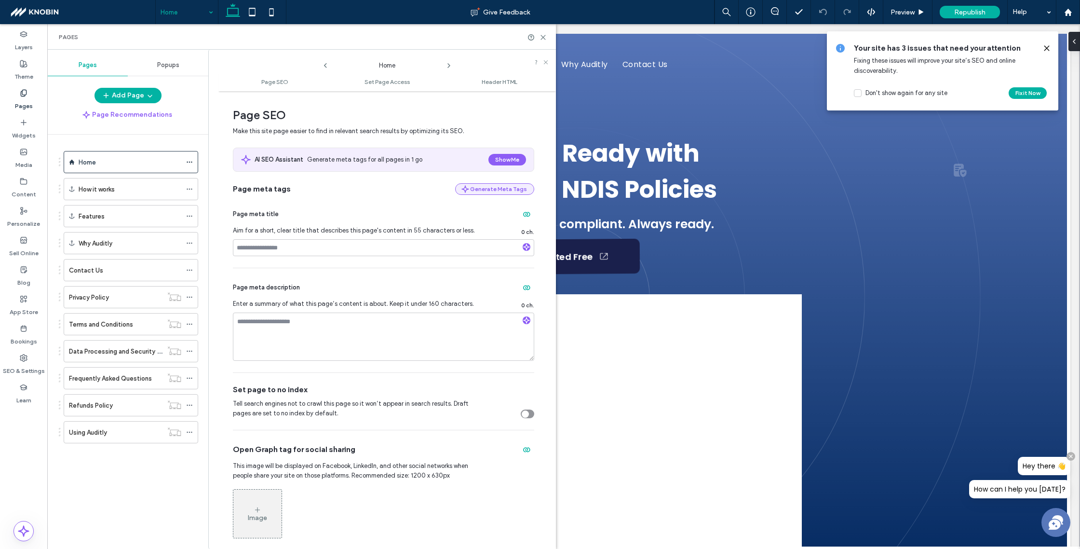
click at [501, 189] on button "Generate Meta Tags" at bounding box center [494, 189] width 79 height 12
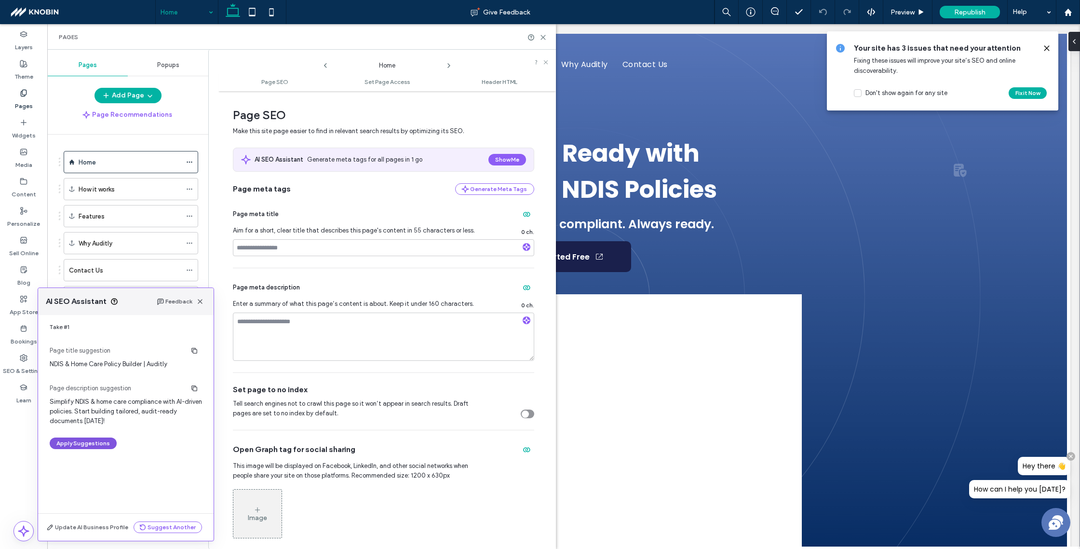
click at [81, 446] on button "Apply Suggestions" at bounding box center [83, 443] width 67 height 12
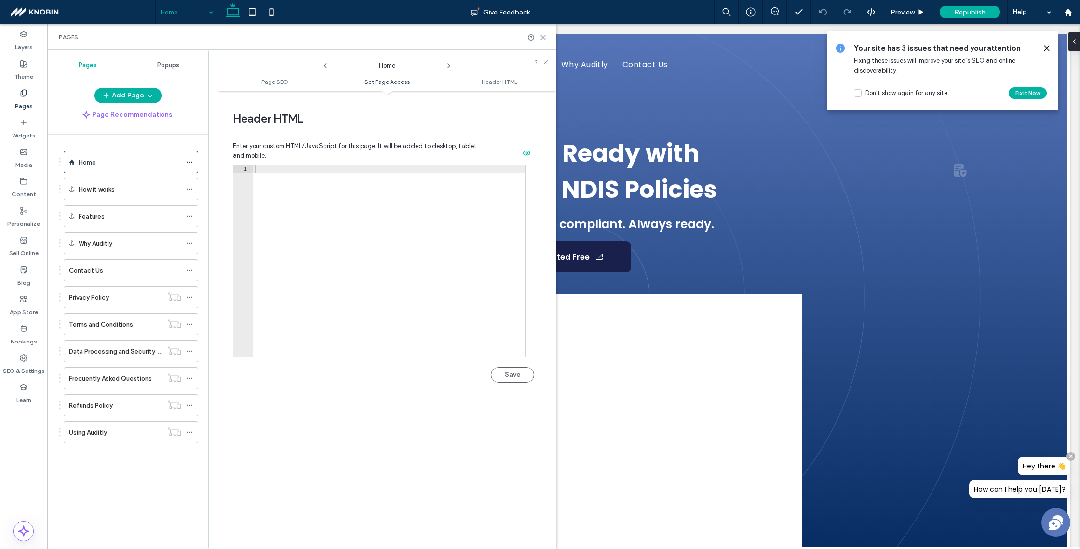
scroll to position [819, 0]
click at [506, 374] on button "Save" at bounding box center [512, 372] width 43 height 15
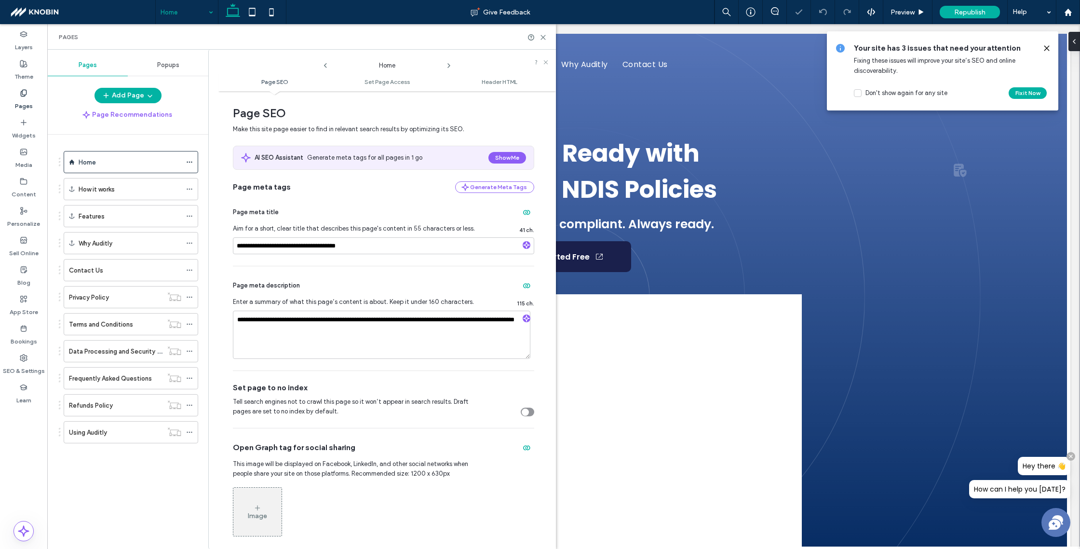
scroll to position [0, 0]
click at [191, 189] on use at bounding box center [189, 189] width 5 height 1
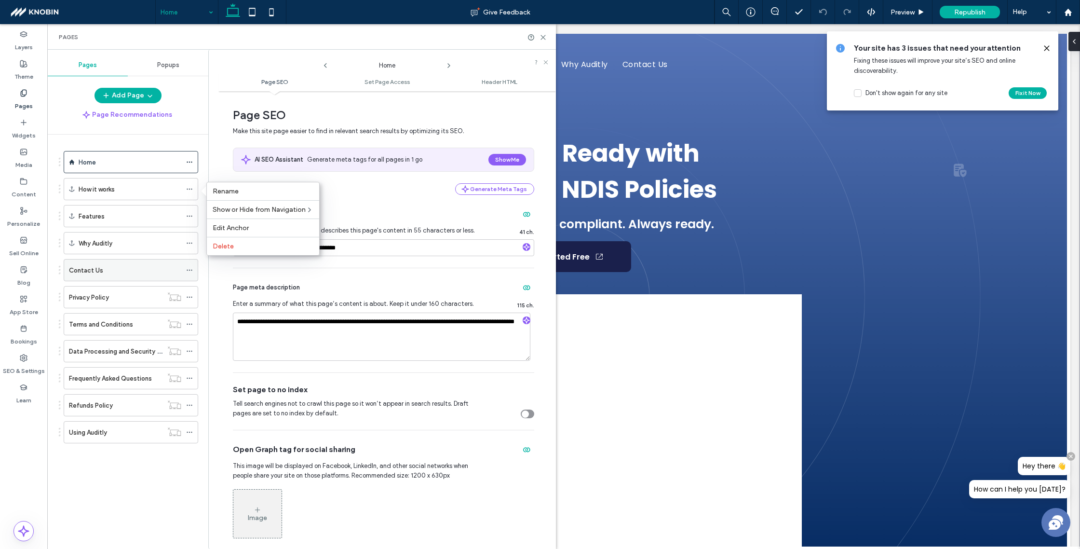
click at [190, 269] on icon at bounding box center [189, 270] width 7 height 7
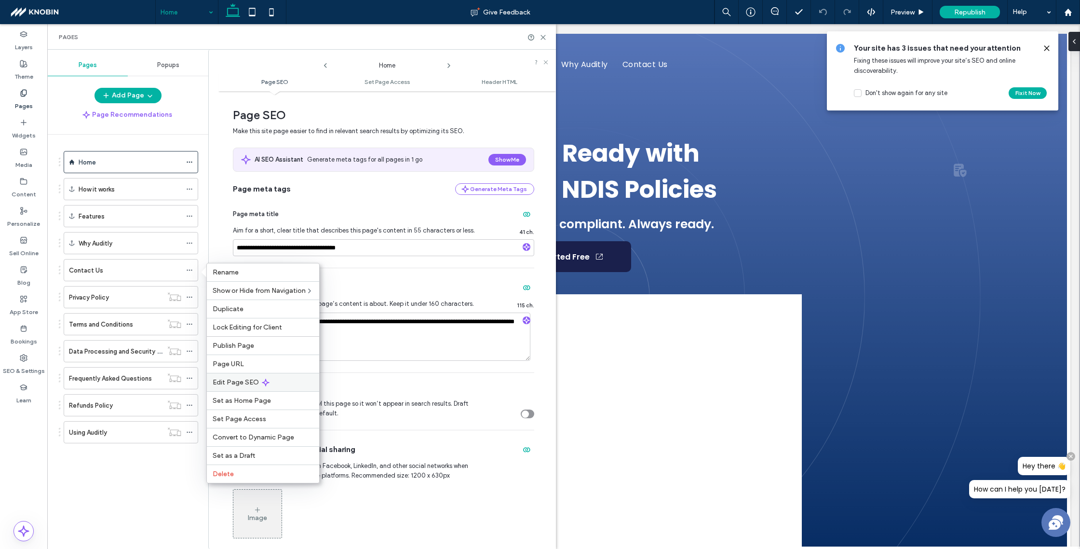
click at [251, 382] on span "Edit Page SEO" at bounding box center [236, 382] width 46 height 8
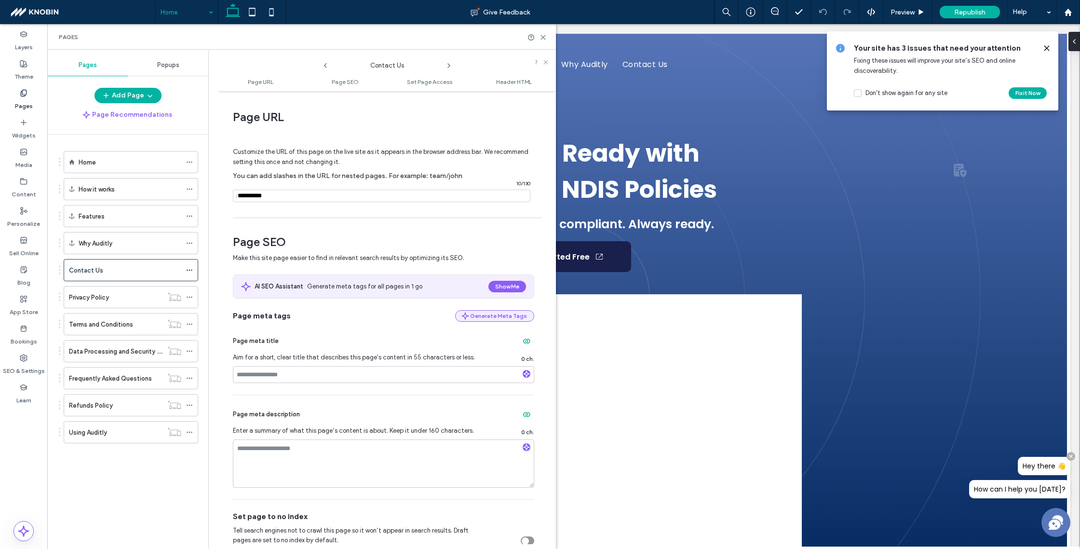
click at [496, 313] on button "Generate Meta Tags" at bounding box center [494, 316] width 79 height 12
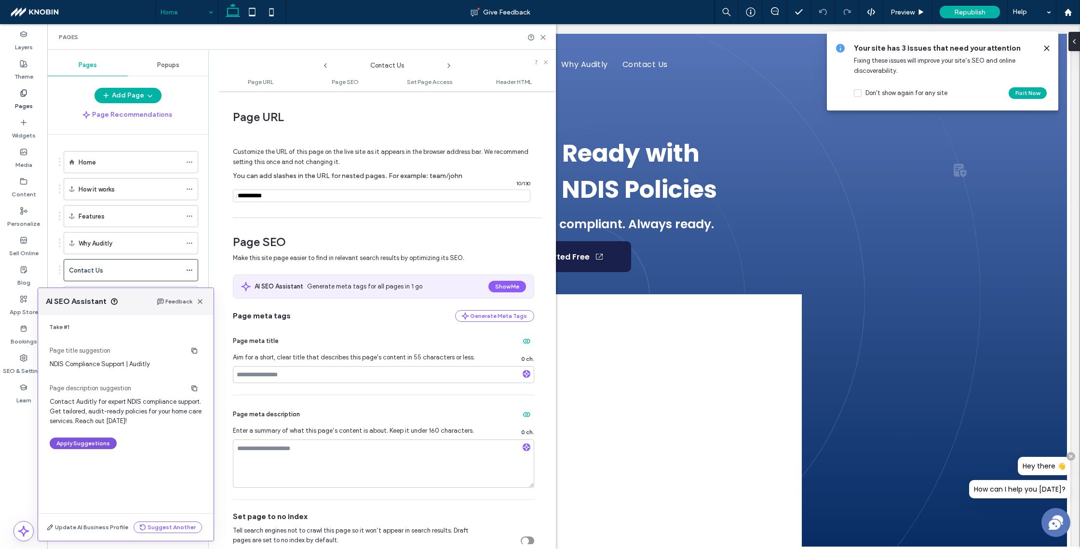
click at [99, 446] on button "Apply Suggestions" at bounding box center [83, 443] width 67 height 12
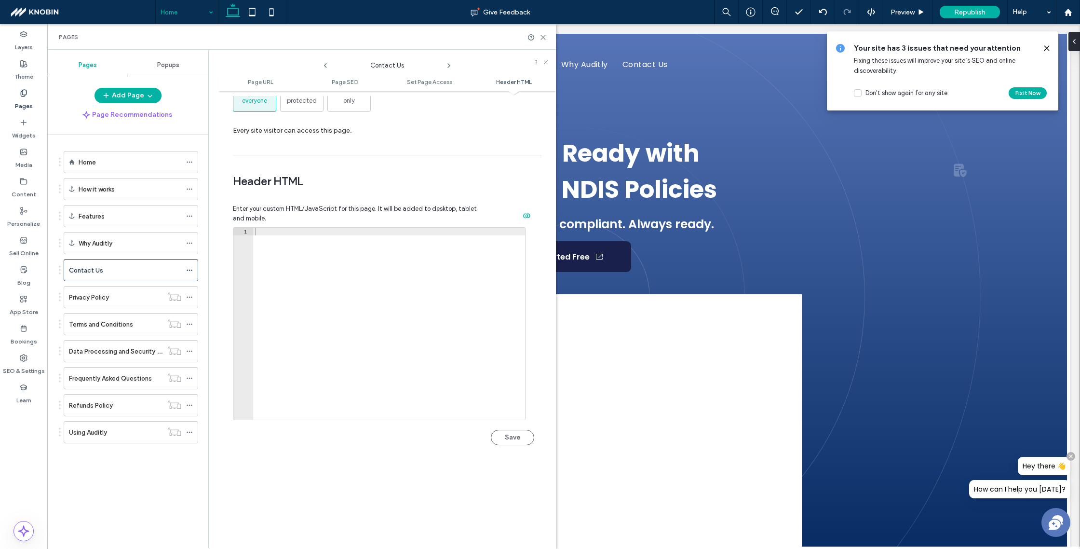
scroll to position [890, 0]
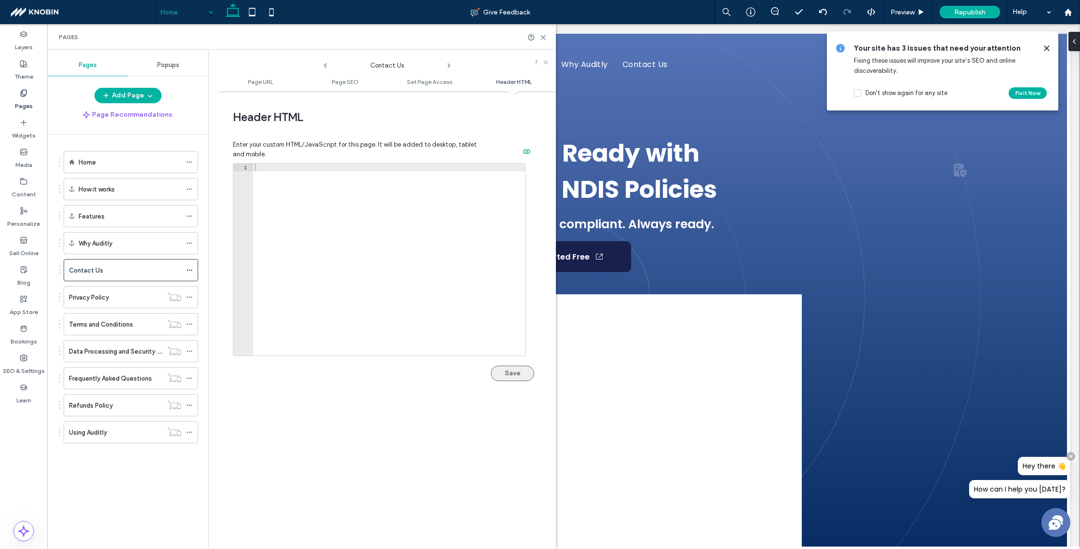
click at [515, 374] on button "Save" at bounding box center [512, 372] width 43 height 15
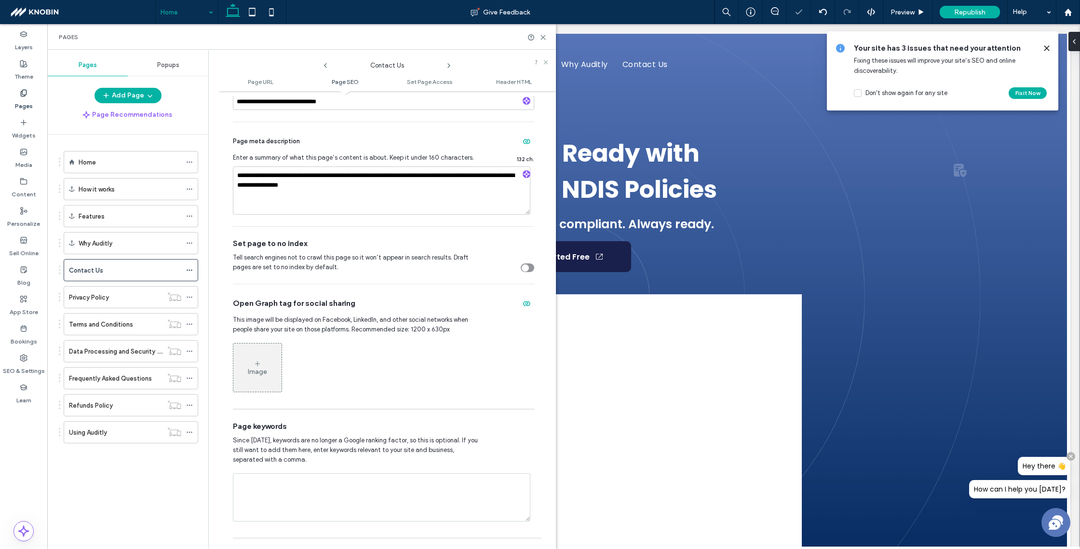
scroll to position [100, 0]
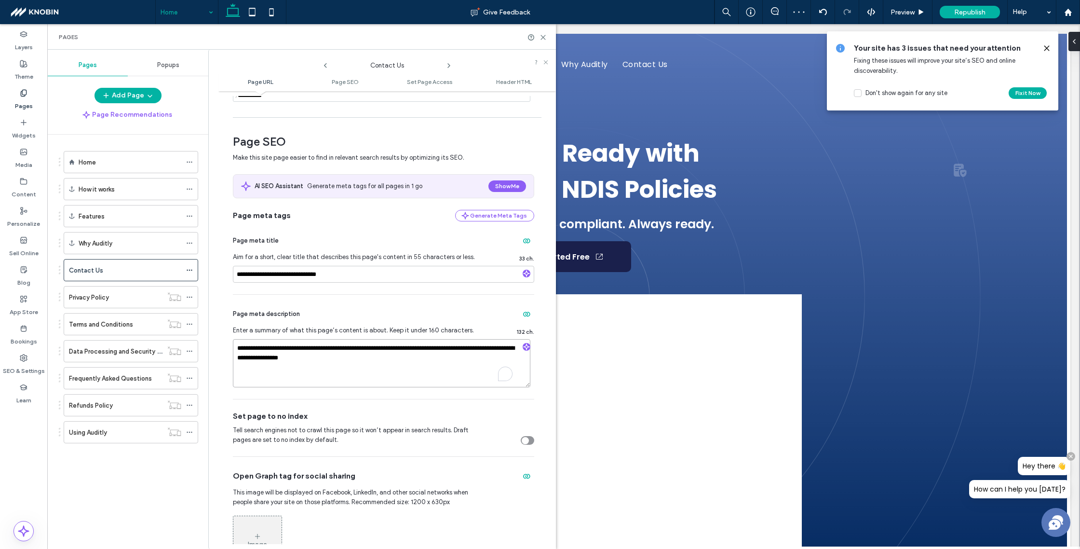
drag, startPoint x: 302, startPoint y: 350, endPoint x: 360, endPoint y: 357, distance: 58.8
click at [360, 357] on textarea "**********" at bounding box center [381, 363] width 297 height 48
click at [388, 361] on textarea "**********" at bounding box center [381, 363] width 297 height 48
drag, startPoint x: 396, startPoint y: 349, endPoint x: 440, endPoint y: 378, distance: 53.2
click at [440, 378] on textarea "**********" at bounding box center [381, 363] width 297 height 48
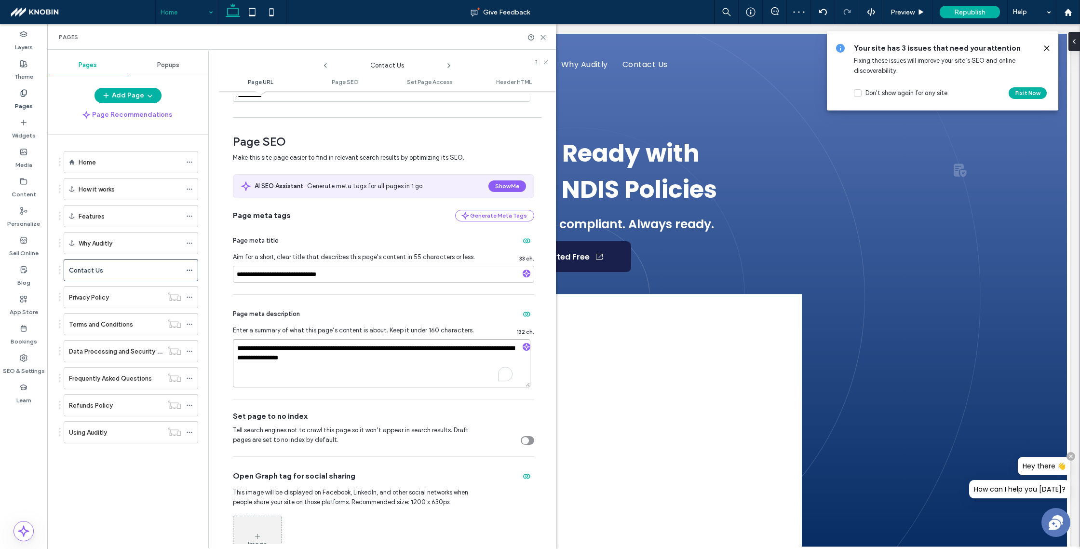
click at [472, 369] on textarea "**********" at bounding box center [381, 363] width 297 height 48
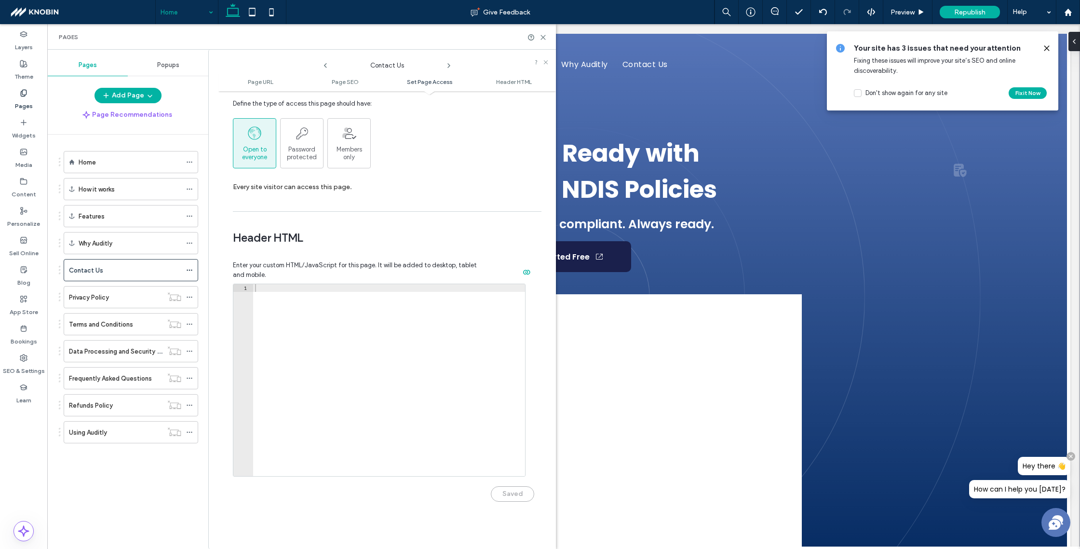
scroll to position [890, 0]
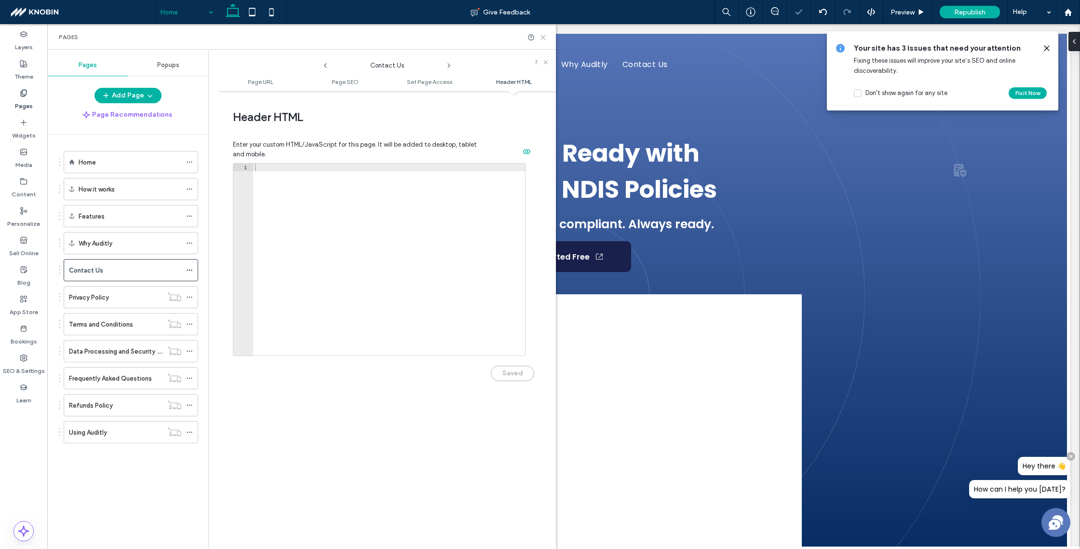
click at [544, 38] on use at bounding box center [543, 37] width 4 height 4
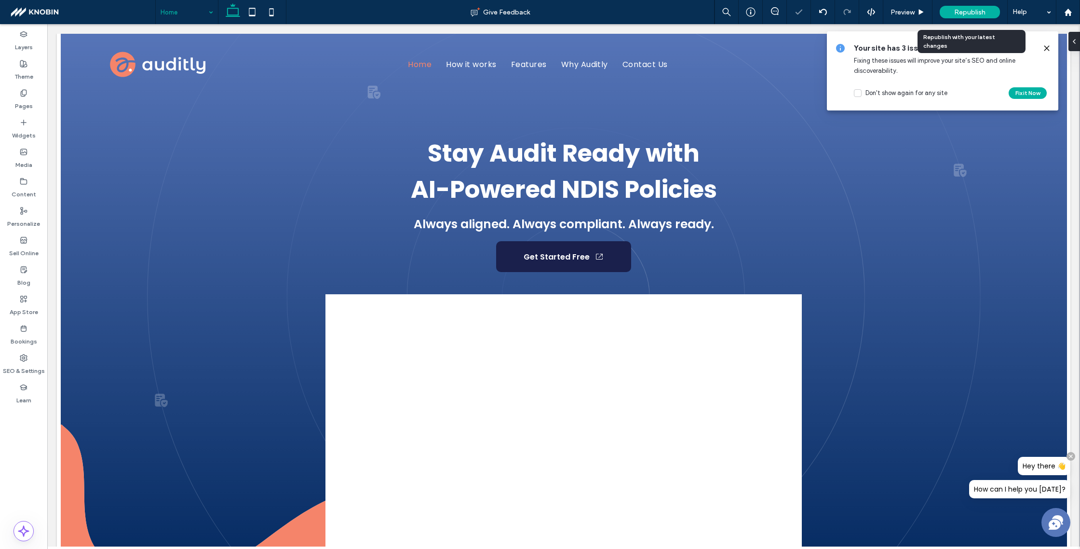
click at [965, 14] on span "Republish" at bounding box center [969, 12] width 31 height 8
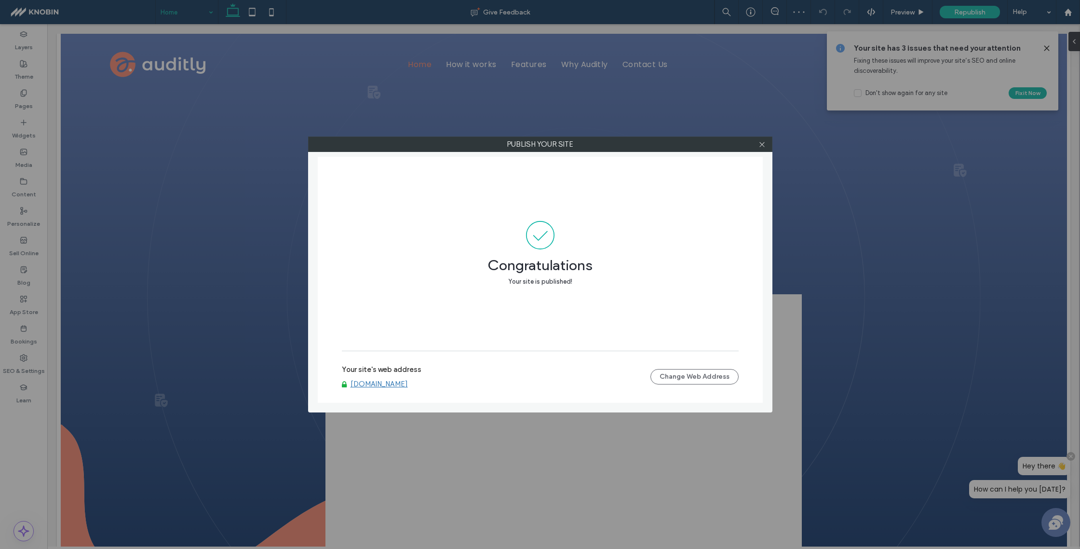
click at [392, 383] on link "[DOMAIN_NAME]" at bounding box center [379, 383] width 57 height 9
